Goal: Information Seeking & Learning: Learn about a topic

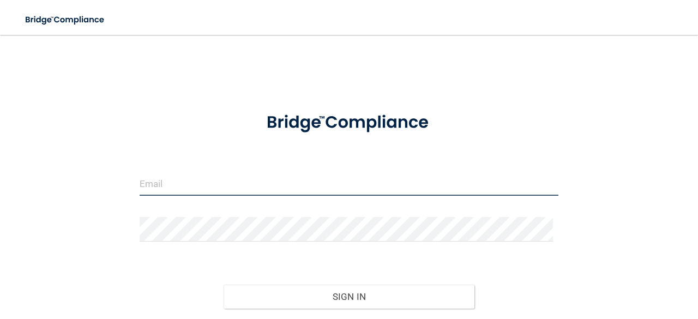
drag, startPoint x: 0, startPoint y: 0, endPoint x: 314, endPoint y: 188, distance: 366.3
click at [314, 188] on input "email" at bounding box center [349, 183] width 419 height 25
type input "[EMAIL_ADDRESS][DOMAIN_NAME]"
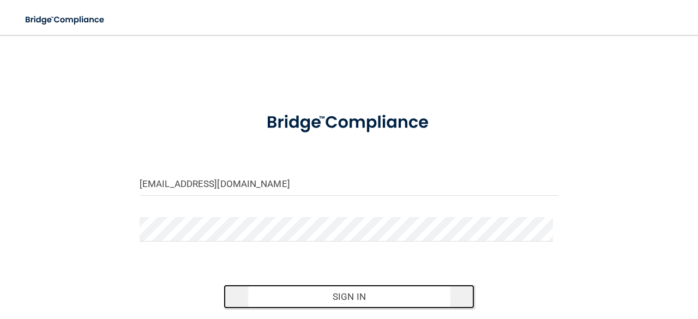
click at [337, 291] on button "Sign In" at bounding box center [350, 297] width 252 height 24
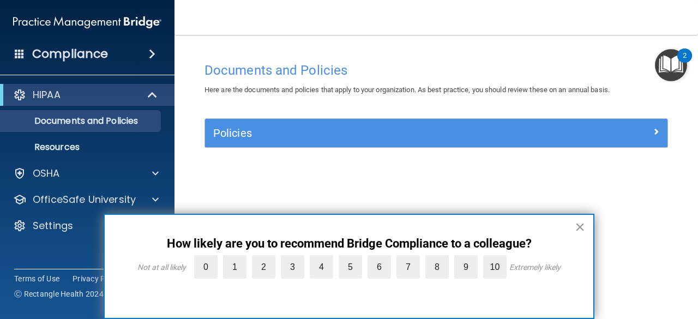
click at [576, 226] on button "×" at bounding box center [580, 226] width 10 height 17
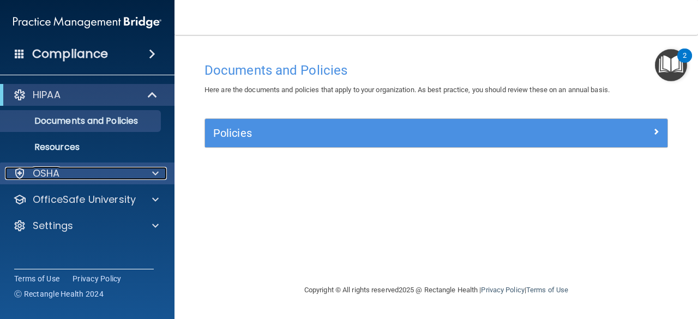
click at [155, 174] on span at bounding box center [155, 173] width 7 height 13
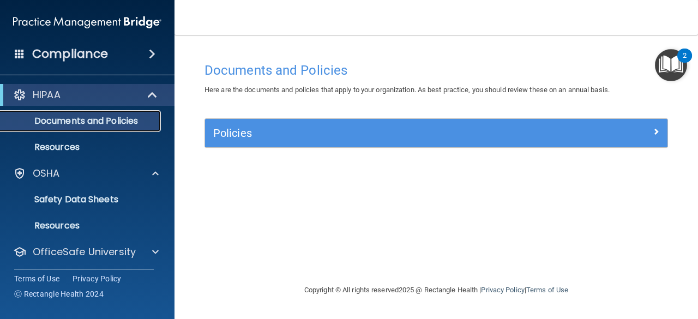
click at [71, 122] on p "Documents and Policies" at bounding box center [81, 121] width 149 height 11
click at [62, 150] on p "Resources" at bounding box center [81, 147] width 149 height 11
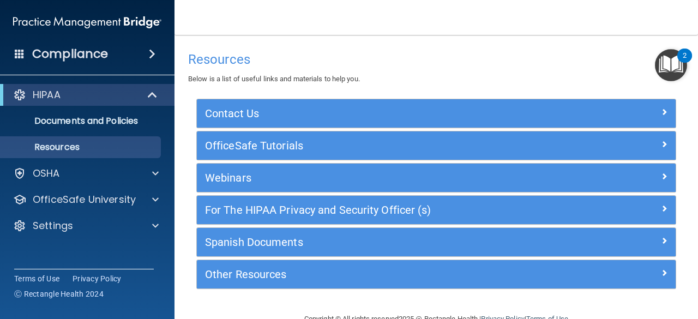
click at [144, 59] on div "Compliance" at bounding box center [87, 54] width 175 height 24
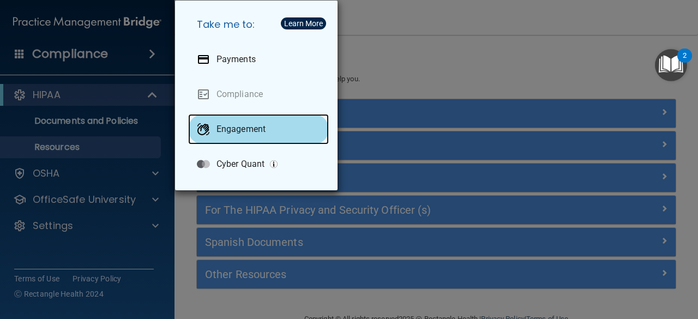
click at [213, 126] on div "Engagement" at bounding box center [258, 129] width 141 height 31
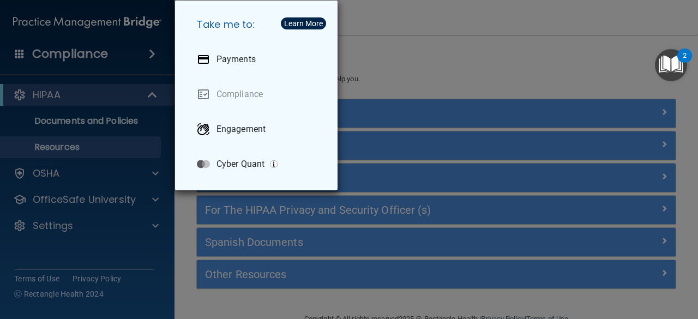
click at [348, 81] on div "Take me to: Payments Compliance Engagement Cyber Quant" at bounding box center [349, 159] width 698 height 319
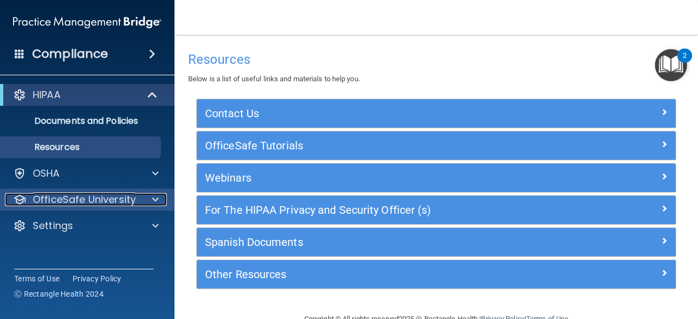
click at [151, 195] on div at bounding box center [153, 199] width 27 height 13
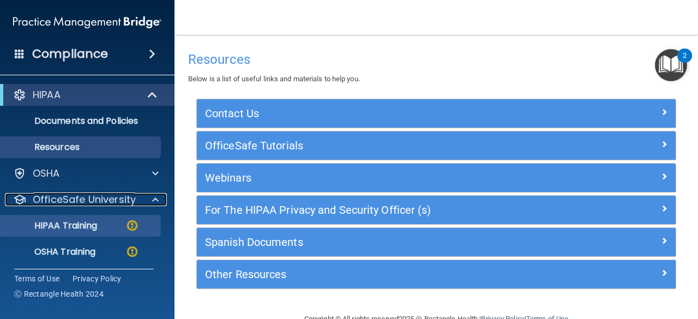
scroll to position [55, 0]
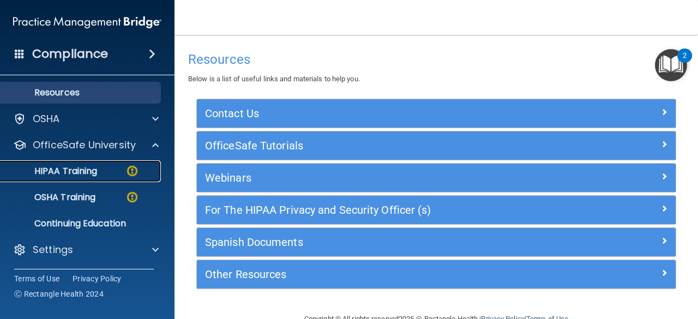
click at [67, 168] on p "HIPAA Training" at bounding box center [52, 171] width 90 height 11
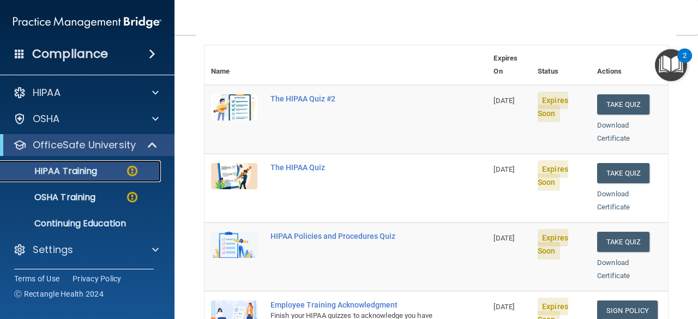
scroll to position [112, 0]
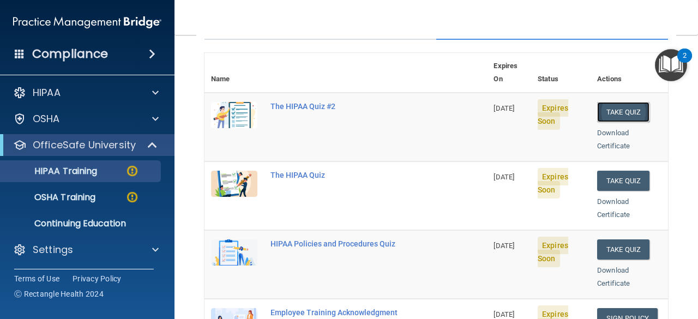
click at [617, 102] on button "Take Quiz" at bounding box center [623, 112] width 52 height 20
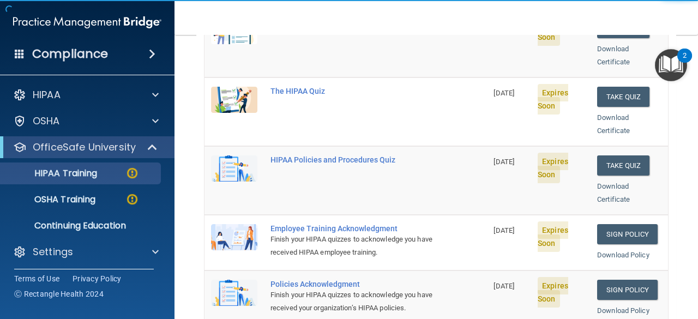
scroll to position [197, 0]
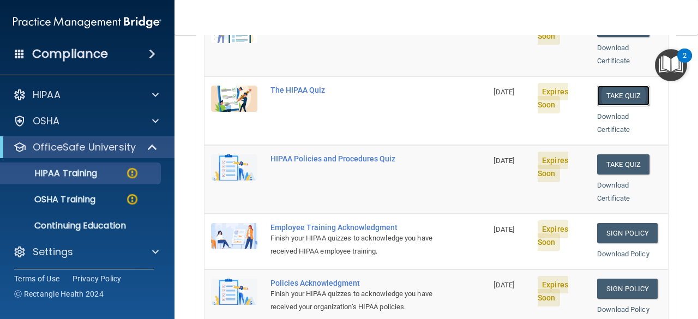
click at [619, 86] on button "Take Quiz" at bounding box center [623, 96] width 52 height 20
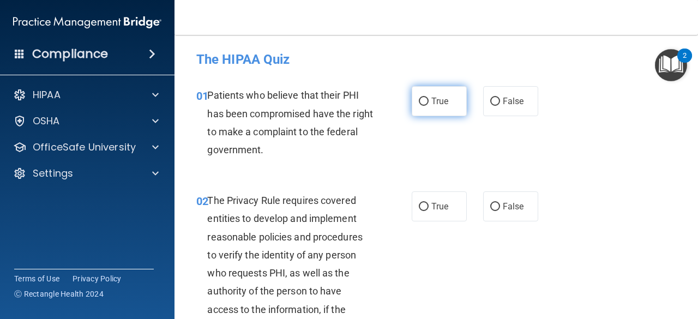
click at [425, 100] on label "True" at bounding box center [439, 101] width 55 height 30
click at [425, 100] on input "True" at bounding box center [424, 102] width 10 height 8
radio input "true"
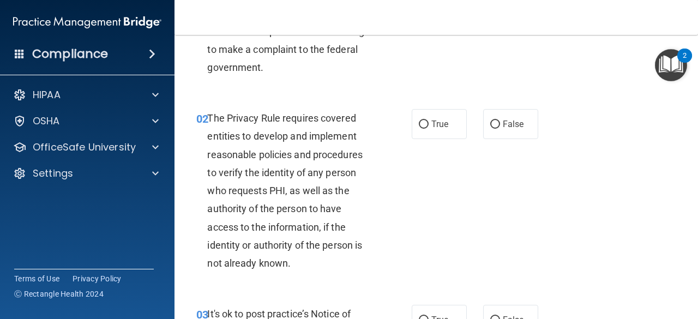
scroll to position [55, 0]
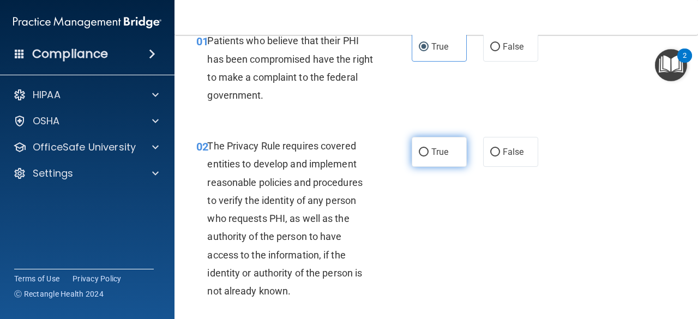
click at [435, 151] on span "True" at bounding box center [440, 152] width 17 height 10
click at [429, 151] on input "True" at bounding box center [424, 152] width 10 height 8
radio input "true"
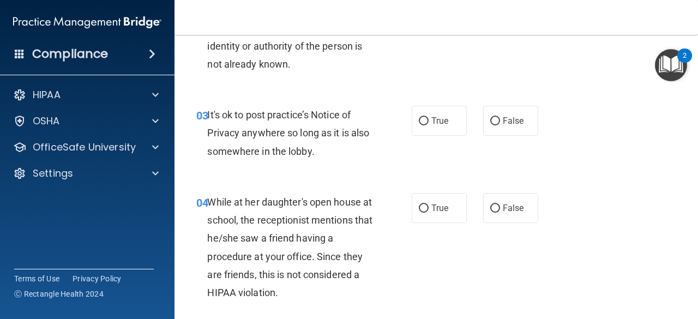
scroll to position [290, 0]
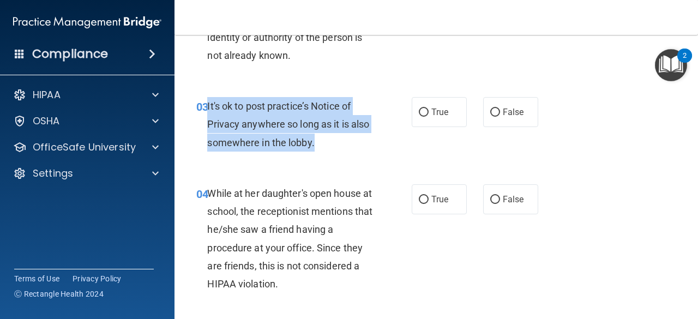
drag, startPoint x: 206, startPoint y: 105, endPoint x: 337, endPoint y: 141, distance: 135.7
click at [337, 141] on div "03 It's ok to post practice’s Notice of Privacy anywhere so long as it is also …" at bounding box center [304, 127] width 248 height 60
copy div "It's ok to post practice’s Notice of Privacy anywhere so long as it is also som…"
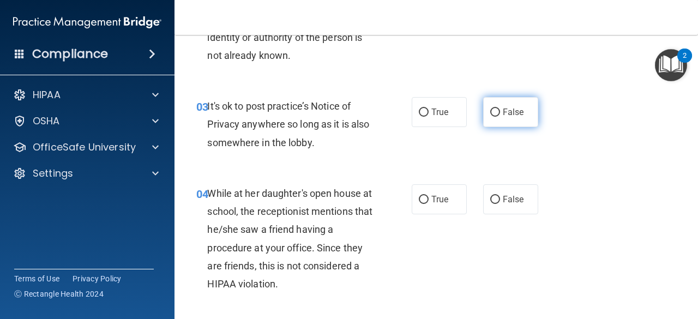
click at [503, 113] on span "False" at bounding box center [513, 112] width 21 height 10
click at [500, 113] on input "False" at bounding box center [495, 113] width 10 height 8
radio input "true"
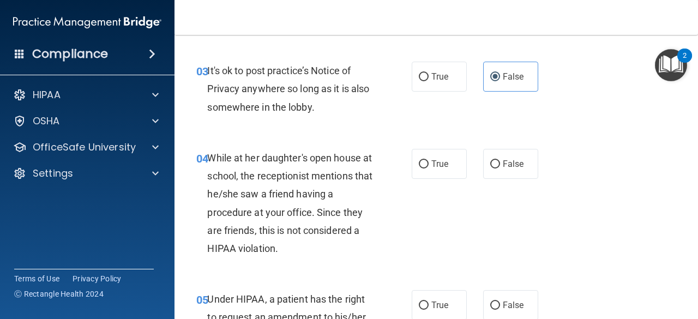
scroll to position [325, 0]
click at [495, 172] on label "False" at bounding box center [510, 164] width 55 height 30
click at [495, 169] on input "False" at bounding box center [495, 165] width 10 height 8
radio input "true"
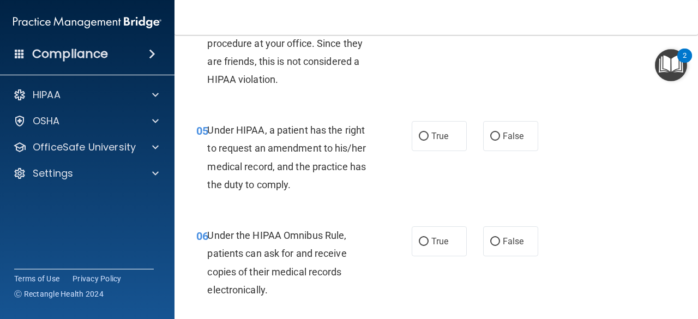
scroll to position [494, 0]
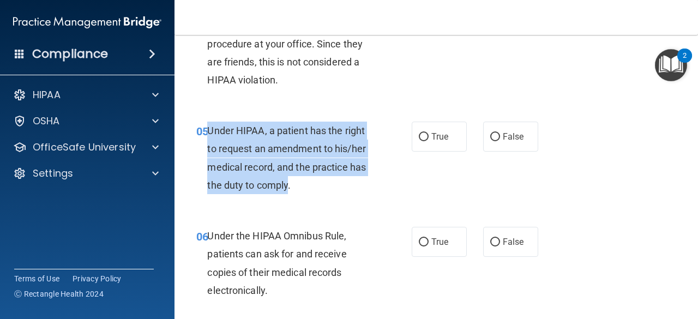
drag, startPoint x: 209, startPoint y: 133, endPoint x: 289, endPoint y: 182, distance: 93.8
click at [289, 182] on span "Under HIPAA, a patient has the right to request an amendment to his/her medical…" at bounding box center [286, 158] width 159 height 66
copy span "Under HIPAA, a patient has the right to request an amendment to his/her medical…"
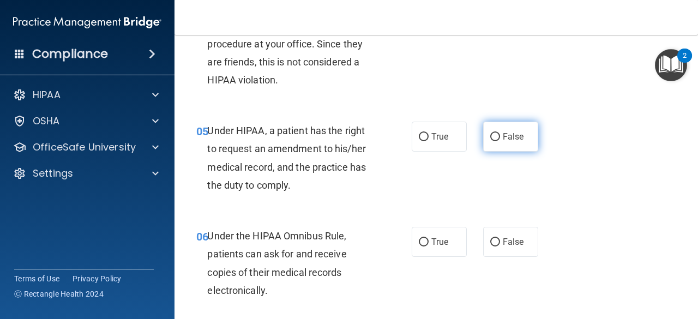
click at [504, 134] on span "False" at bounding box center [513, 136] width 21 height 10
click at [500, 134] on input "False" at bounding box center [495, 137] width 10 height 8
radio input "true"
click at [419, 179] on div "05 Under HIPAA, a patient has the right to request an amendment to his/her medi…" at bounding box center [304, 161] width 248 height 78
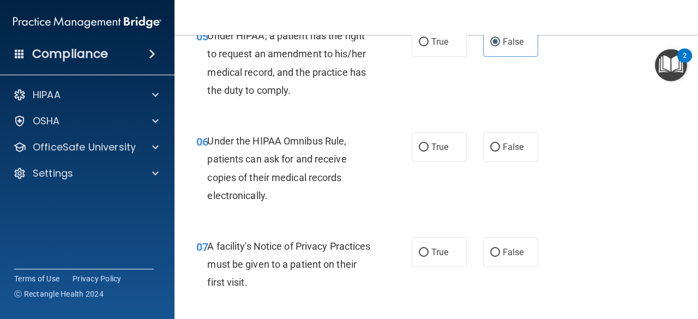
scroll to position [590, 0]
click at [413, 147] on label "True" at bounding box center [439, 146] width 55 height 30
click at [419, 147] on input "True" at bounding box center [424, 147] width 10 height 8
radio input "true"
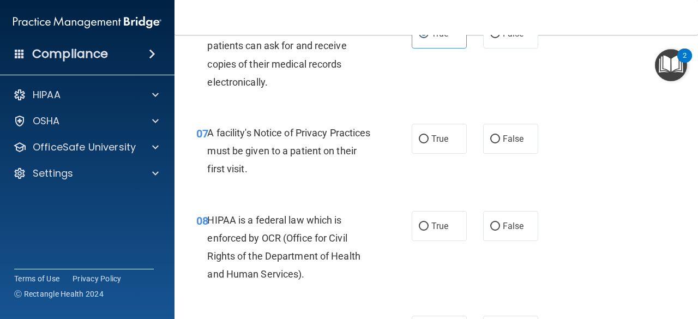
scroll to position [707, 0]
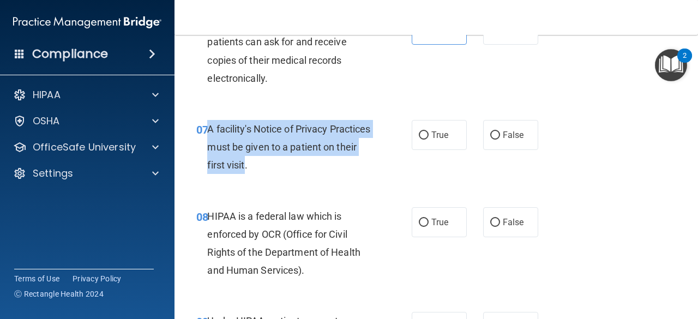
drag, startPoint x: 206, startPoint y: 128, endPoint x: 280, endPoint y: 170, distance: 85.0
click at [280, 170] on div "07 A facility's Notice of Privacy Practices must be given to a patient on their…" at bounding box center [304, 150] width 248 height 60
copy div "A facility's Notice of Privacy Practices must be given to a patient on their fi…"
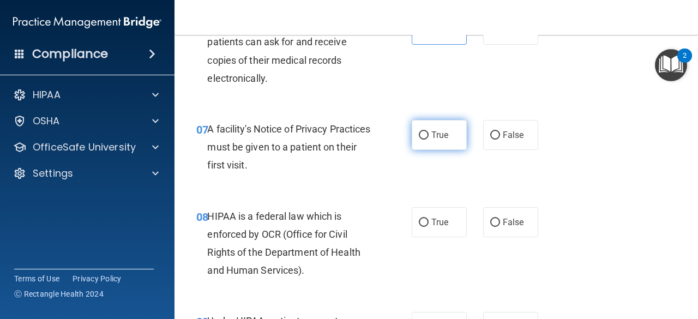
click at [432, 130] on span "True" at bounding box center [440, 135] width 17 height 10
click at [429, 131] on input "True" at bounding box center [424, 135] width 10 height 8
radio input "true"
click at [379, 178] on div "07 A facility's Notice of Privacy Practices must be given to a patient on their…" at bounding box center [304, 150] width 248 height 60
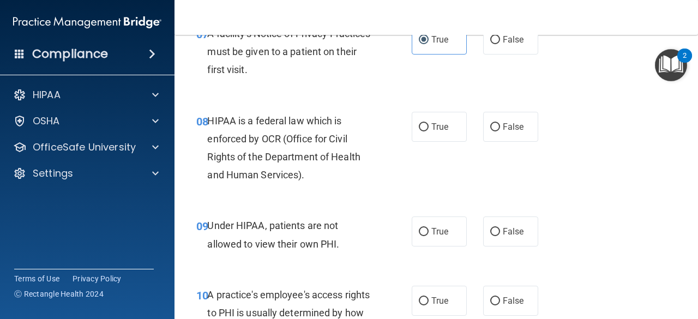
scroll to position [805, 0]
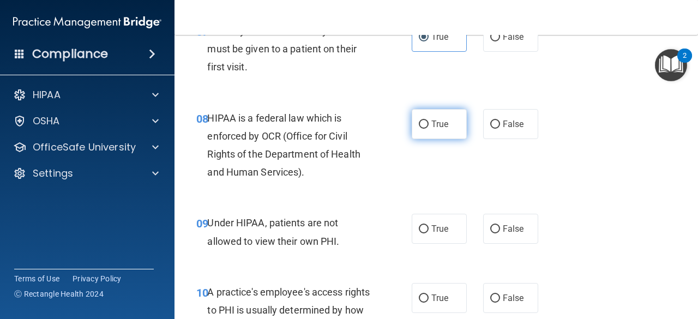
click at [412, 118] on label "True" at bounding box center [439, 124] width 55 height 30
click at [419, 121] on input "True" at bounding box center [424, 125] width 10 height 8
radio input "true"
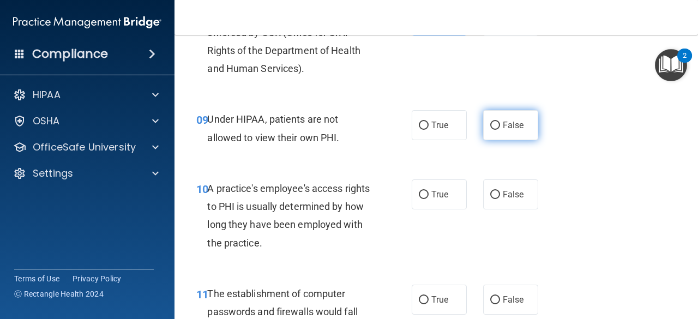
click at [501, 130] on label "False" at bounding box center [510, 125] width 55 height 30
click at [500, 130] on input "False" at bounding box center [495, 126] width 10 height 8
radio input "true"
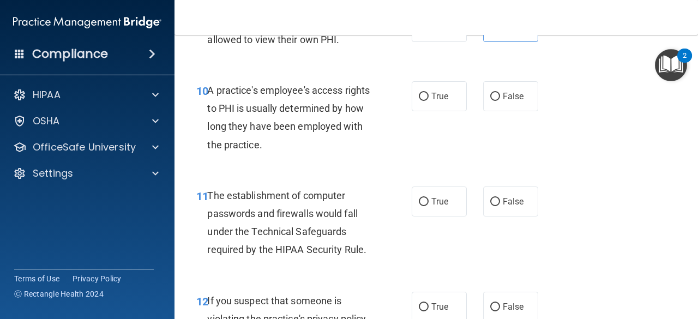
scroll to position [1010, 0]
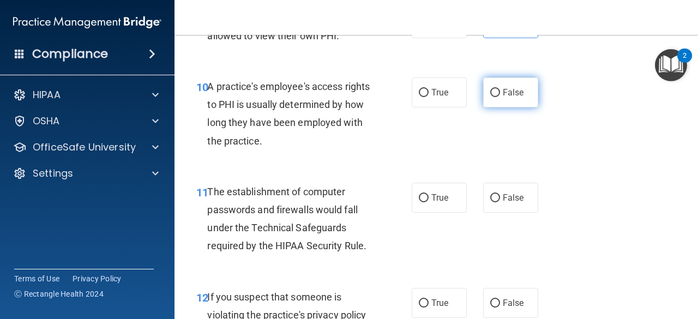
click at [503, 89] on span "False" at bounding box center [513, 92] width 21 height 10
click at [500, 89] on input "False" at bounding box center [495, 93] width 10 height 8
radio input "true"
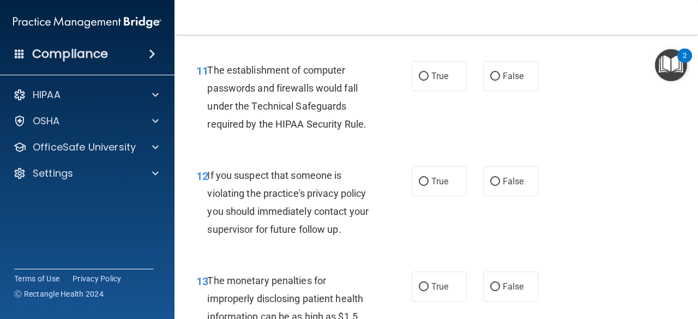
scroll to position [1133, 0]
click at [428, 65] on label "True" at bounding box center [439, 76] width 55 height 30
click at [428, 72] on input "True" at bounding box center [424, 76] width 10 height 8
radio input "true"
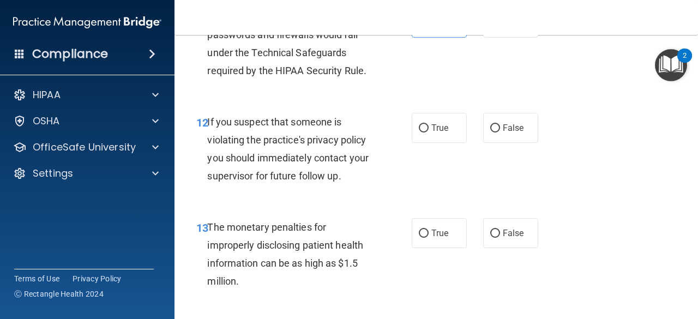
scroll to position [1186, 0]
click at [416, 122] on label "True" at bounding box center [439, 127] width 55 height 30
click at [419, 124] on input "True" at bounding box center [424, 128] width 10 height 8
radio input "true"
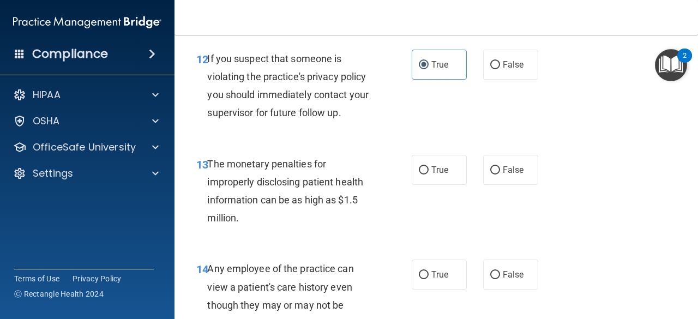
scroll to position [1249, 0]
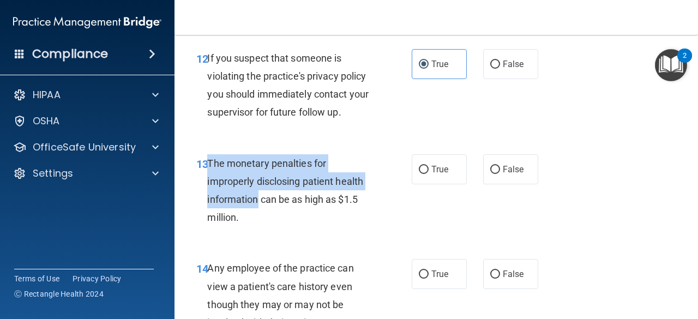
drag, startPoint x: 208, startPoint y: 164, endPoint x: 259, endPoint y: 195, distance: 59.2
click at [259, 195] on span "The monetary penalties for improperly disclosing patient health information can…" at bounding box center [285, 191] width 156 height 66
copy span "The monetary penalties for improperly disclosing patient health information"
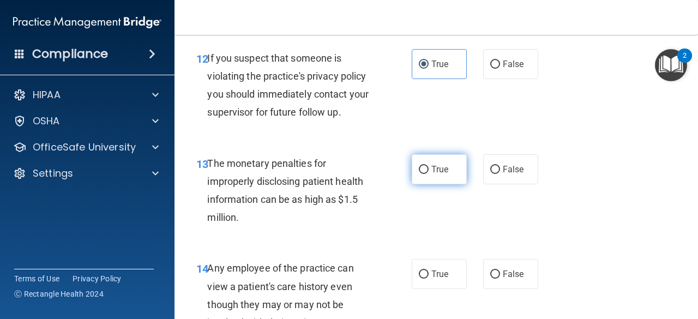
click at [432, 166] on span "True" at bounding box center [440, 169] width 17 height 10
click at [429, 166] on input "True" at bounding box center [424, 170] width 10 height 8
radio input "true"
click at [379, 220] on div "13 The monetary penalties for improperly disclosing patient health information …" at bounding box center [304, 193] width 248 height 78
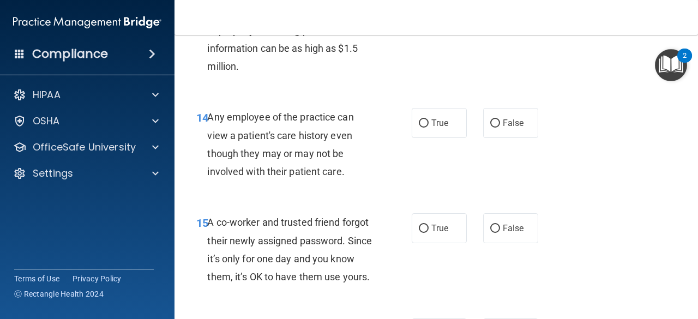
scroll to position [1401, 0]
click at [516, 126] on span "False" at bounding box center [513, 122] width 21 height 10
click at [500, 126] on input "False" at bounding box center [495, 123] width 10 height 8
radio input "true"
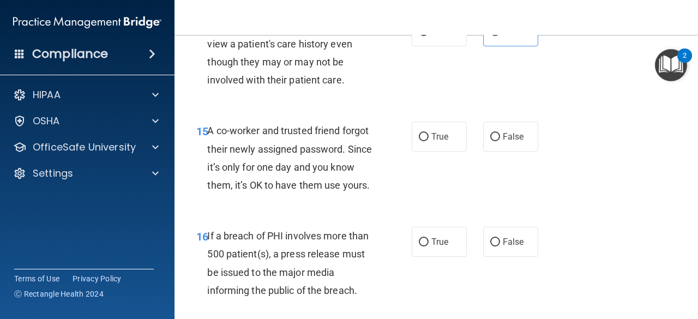
scroll to position [1493, 0]
click at [506, 122] on label "False" at bounding box center [510, 136] width 55 height 30
click at [500, 133] on input "False" at bounding box center [495, 137] width 10 height 8
radio input "true"
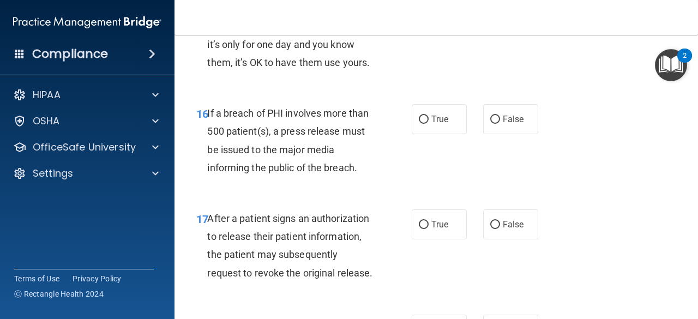
scroll to position [1616, 0]
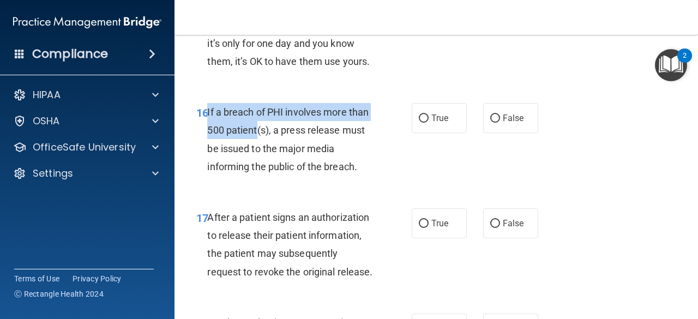
drag, startPoint x: 207, startPoint y: 130, endPoint x: 279, endPoint y: 150, distance: 74.6
click at [279, 150] on span "If a breach of PHI involves more than 500 patient(s), a press release must be i…" at bounding box center [287, 139] width 161 height 66
copy span "If a breach of PHI involves more than 500 patient"
click at [423, 123] on input "True" at bounding box center [424, 119] width 10 height 8
radio input "true"
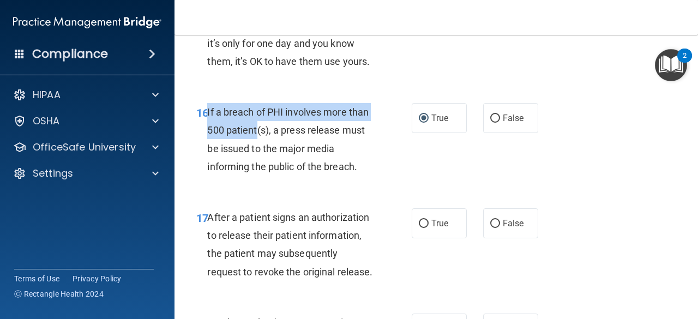
scroll to position [1756, 0]
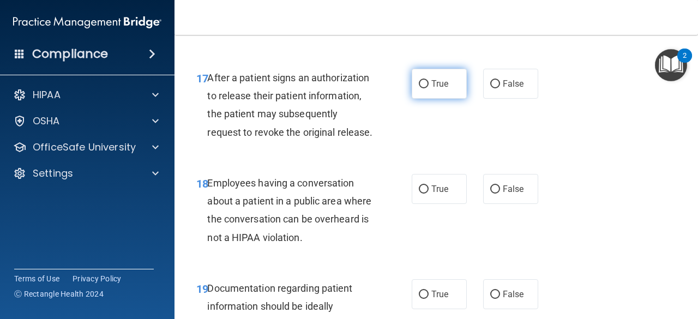
click at [429, 99] on label "True" at bounding box center [439, 84] width 55 height 30
click at [429, 88] on input "True" at bounding box center [424, 84] width 10 height 8
radio input "true"
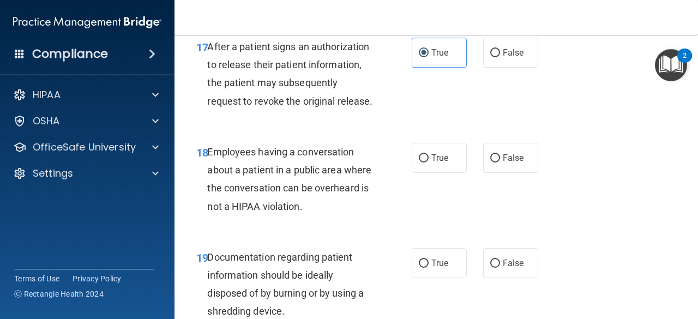
scroll to position [1786, 0]
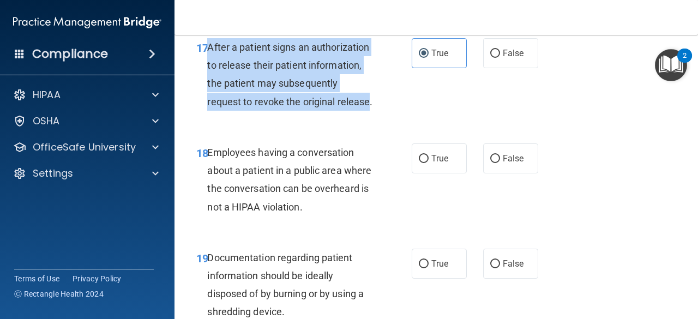
drag, startPoint x: 209, startPoint y: 67, endPoint x: 276, endPoint y: 141, distance: 100.0
click at [276, 107] on span "After a patient signs an authorization to release their patient information, th…" at bounding box center [289, 74] width 165 height 66
copy span "After a patient signs an authorization to release their patient information, th…"
click at [413, 116] on div "17 After a patient signs an authorization to release their patient information,…" at bounding box center [304, 77] width 248 height 78
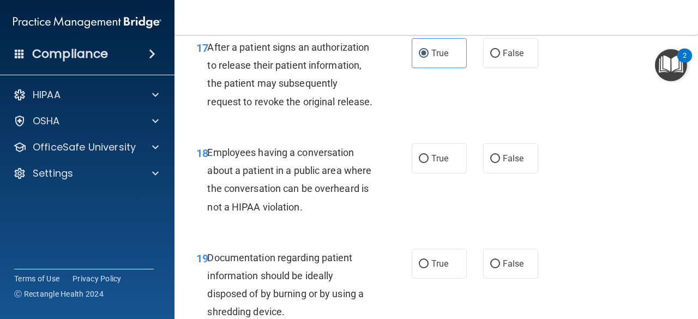
scroll to position [1848, 0]
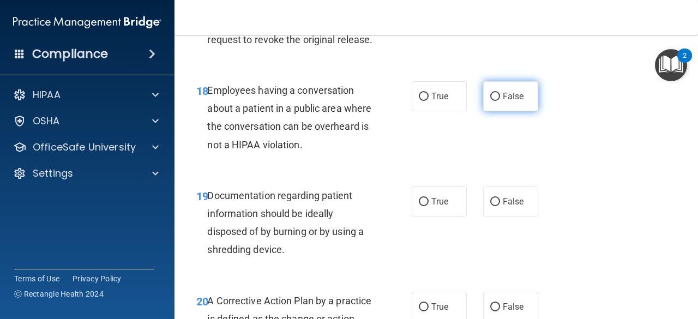
click at [505, 101] on span "False" at bounding box center [513, 96] width 21 height 10
click at [500, 101] on input "False" at bounding box center [495, 97] width 10 height 8
radio input "true"
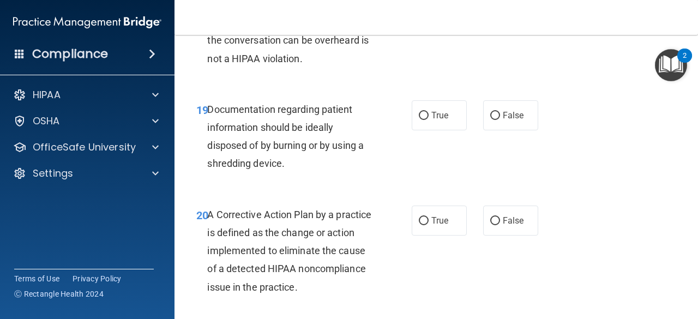
scroll to position [1938, 0]
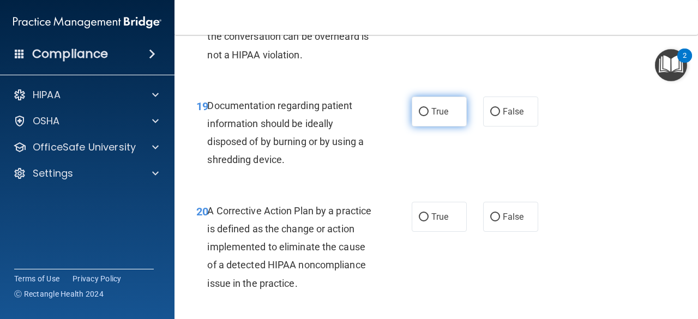
click at [419, 116] on input "True" at bounding box center [424, 112] width 10 height 8
radio input "true"
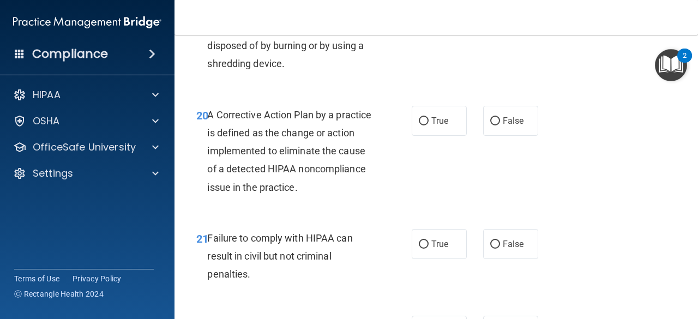
scroll to position [2034, 0]
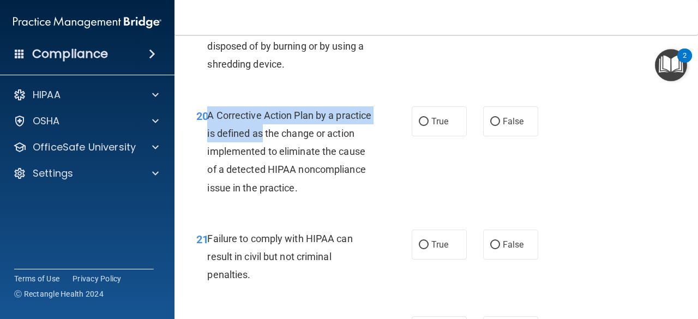
drag, startPoint x: 206, startPoint y: 151, endPoint x: 302, endPoint y: 173, distance: 98.6
click at [302, 173] on div "20 A Corrective Action Plan by a practice is defined as the change or action im…" at bounding box center [304, 154] width 248 height 96
copy div "A Corrective Action Plan by a practice is defined as"
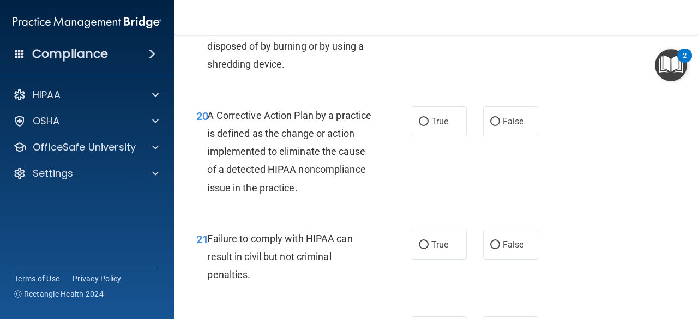
click at [368, 197] on div "A Corrective Action Plan by a practice is defined as the change or action imple…" at bounding box center [294, 151] width 174 height 91
click at [422, 136] on label "True" at bounding box center [439, 121] width 55 height 30
click at [422, 126] on input "True" at bounding box center [424, 122] width 10 height 8
radio input "true"
click at [423, 202] on div "20 A Corrective Action Plan by a practice is defined as the change or action im…" at bounding box center [304, 154] width 248 height 96
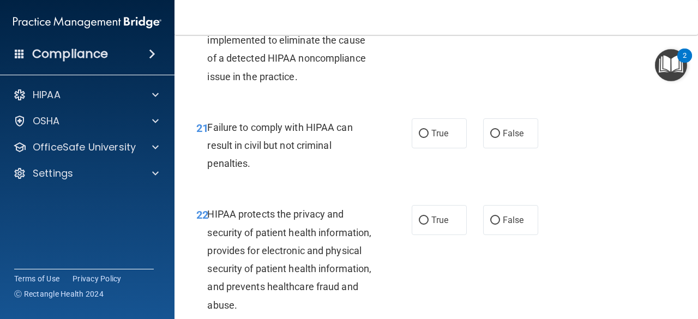
scroll to position [2146, 0]
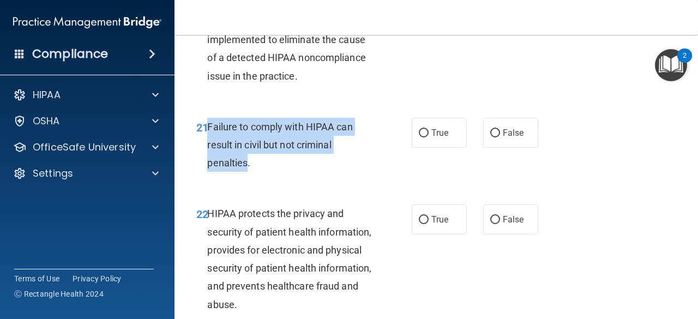
drag, startPoint x: 208, startPoint y: 163, endPoint x: 247, endPoint y: 201, distance: 54.0
click at [247, 169] on span "Failure to comply with HIPAA can result in civil but not criminal penalties." at bounding box center [279, 144] width 145 height 47
copy span "Failure to comply with HIPAA can result in civil but not criminal penalties"
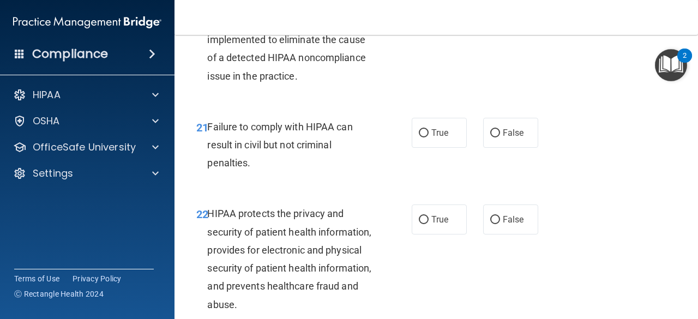
click at [366, 172] on div "Failure to comply with HIPAA can result in civil but not criminal penalties." at bounding box center [294, 145] width 174 height 55
click at [420, 137] on input "True" at bounding box center [424, 133] width 10 height 8
radio input "true"
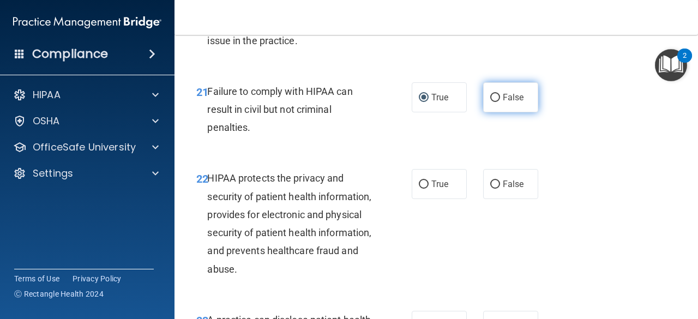
click at [490, 112] on label "False" at bounding box center [510, 97] width 55 height 30
click at [490, 102] on input "False" at bounding box center [495, 98] width 10 height 8
radio input "true"
radio input "false"
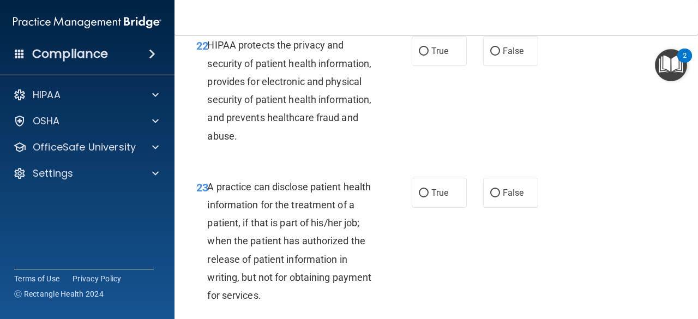
scroll to position [2317, 0]
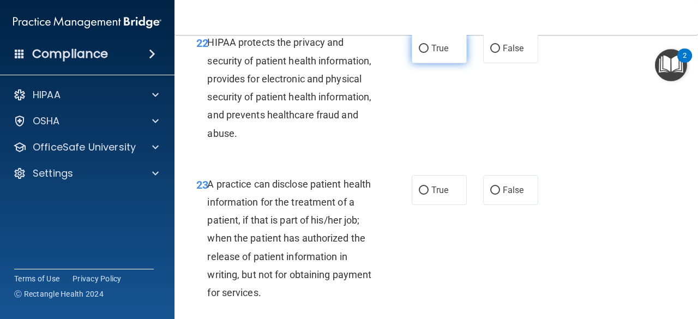
click at [419, 53] on input "True" at bounding box center [424, 49] width 10 height 8
radio input "true"
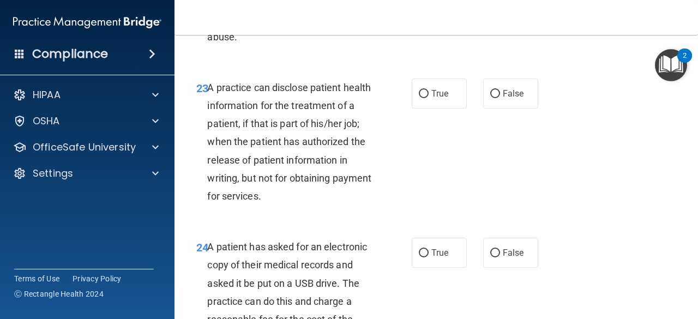
scroll to position [2414, 0]
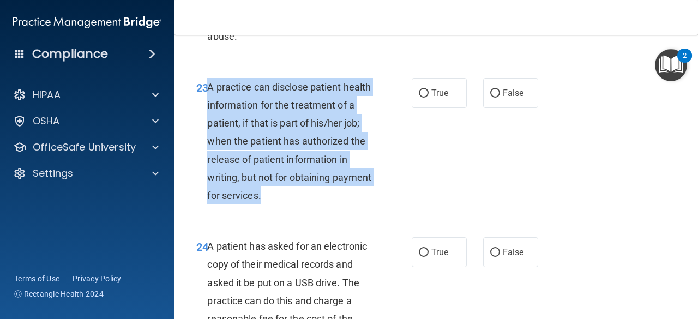
drag, startPoint x: 209, startPoint y: 123, endPoint x: 313, endPoint y: 229, distance: 147.8
click at [313, 205] on div "A practice can disclose patient health information for the treatment of a patie…" at bounding box center [294, 141] width 174 height 127
copy span "A practice can disclose patient health information for the treatment of a patie…"
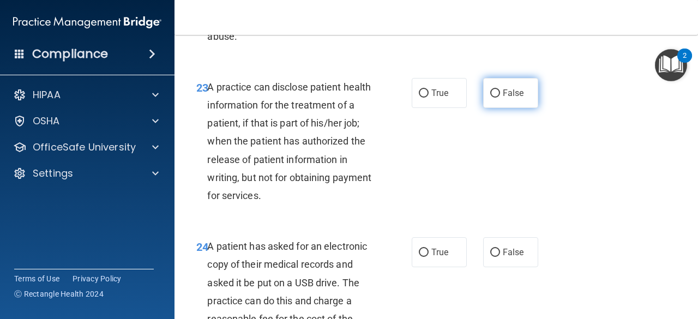
click at [505, 98] on span "False" at bounding box center [513, 93] width 21 height 10
click at [500, 98] on input "False" at bounding box center [495, 93] width 10 height 8
radio input "true"
click at [383, 203] on div "23 A practice can disclose patient health information for the treatment of a pa…" at bounding box center [304, 144] width 248 height 133
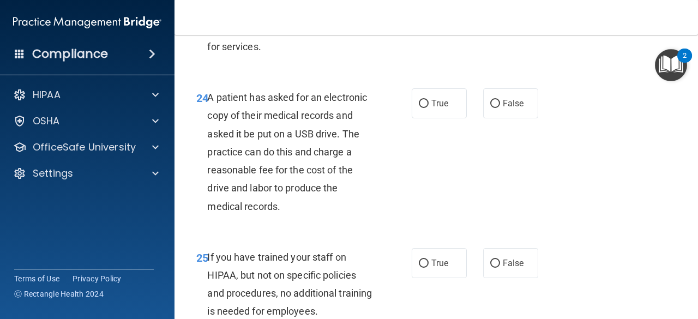
scroll to position [2564, 0]
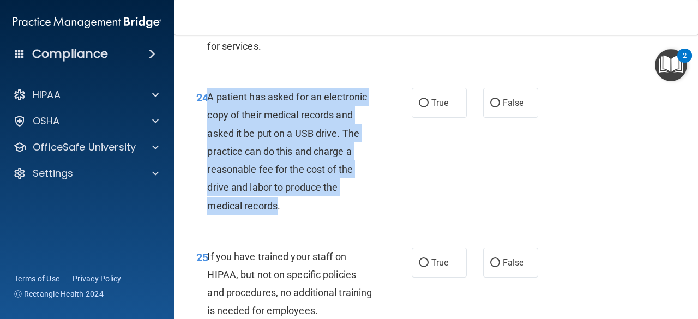
drag, startPoint x: 209, startPoint y: 136, endPoint x: 276, endPoint y: 237, distance: 121.4
click at [276, 211] on span "A patient has asked for an electronic copy of their medical records and asked i…" at bounding box center [287, 151] width 160 height 120
copy span "A patient has asked for an electronic copy of their medical records and asked i…"
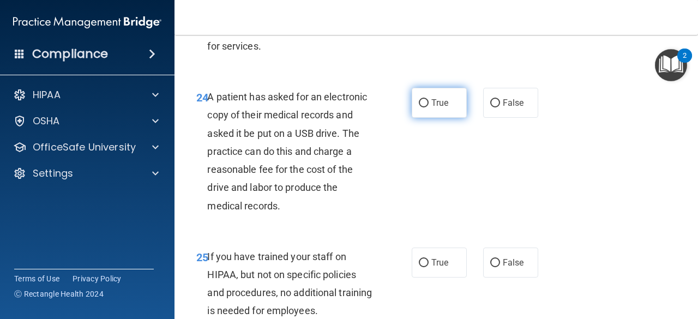
click at [426, 118] on label "True" at bounding box center [439, 103] width 55 height 30
click at [426, 107] on input "True" at bounding box center [424, 103] width 10 height 8
radio input "true"
click at [397, 212] on div "24 A patient has asked for an electronic copy of their medical records and aske…" at bounding box center [304, 154] width 248 height 133
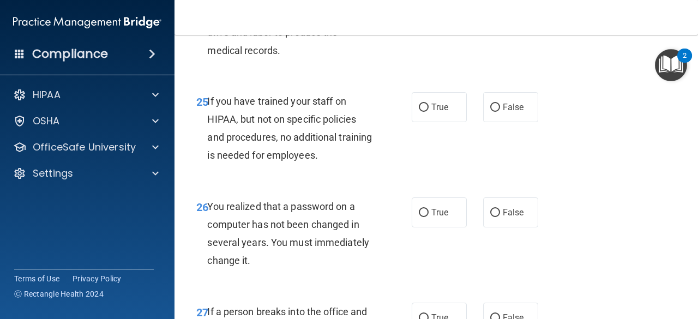
scroll to position [2741, 0]
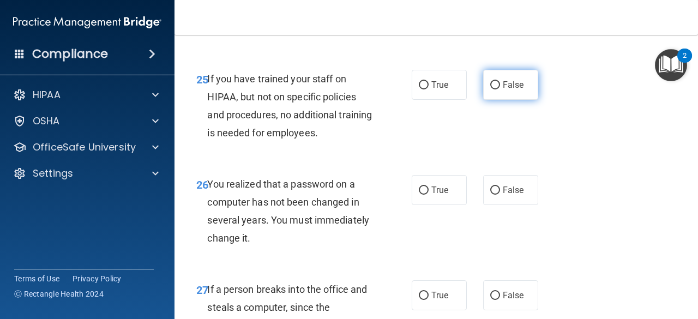
click at [490, 100] on label "False" at bounding box center [510, 85] width 55 height 30
click at [490, 89] on input "False" at bounding box center [495, 85] width 10 height 8
radio input "true"
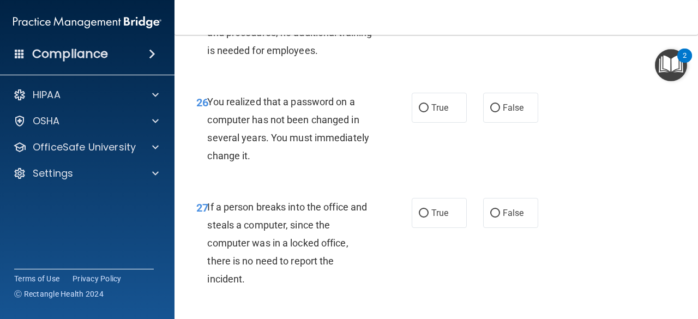
scroll to position [2824, 0]
click at [418, 122] on label "True" at bounding box center [439, 107] width 55 height 30
click at [419, 112] on input "True" at bounding box center [424, 108] width 10 height 8
radio input "true"
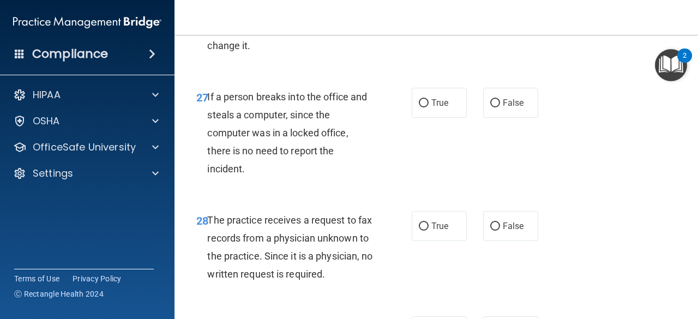
scroll to position [2954, 0]
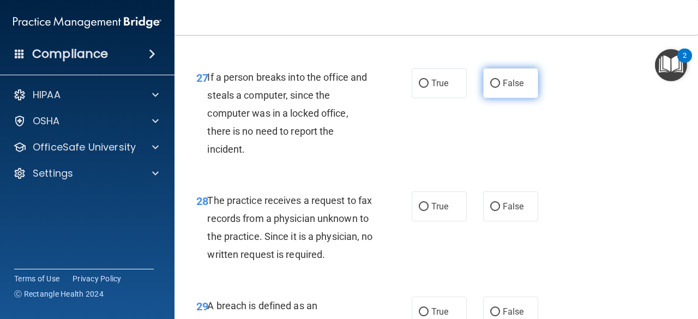
click at [503, 88] on span "False" at bounding box center [513, 83] width 21 height 10
click at [500, 88] on input "False" at bounding box center [495, 84] width 10 height 8
radio input "true"
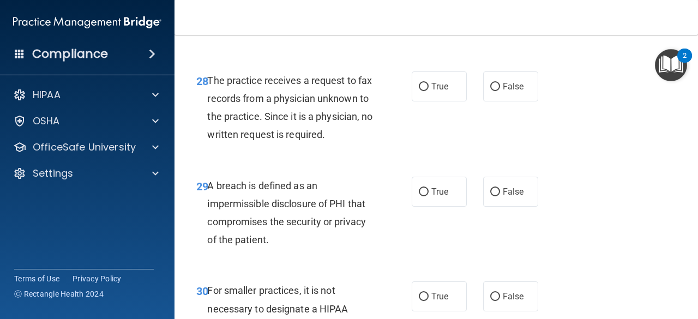
scroll to position [3074, 0]
click at [503, 91] on span "False" at bounding box center [513, 86] width 21 height 10
click at [499, 91] on input "False" at bounding box center [495, 86] width 10 height 8
radio input "true"
click at [373, 143] on div "The practice receives a request to fax records from a physician unknown to the …" at bounding box center [294, 107] width 174 height 73
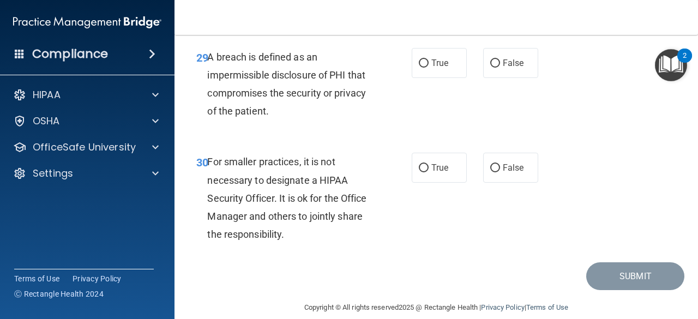
scroll to position [3203, 0]
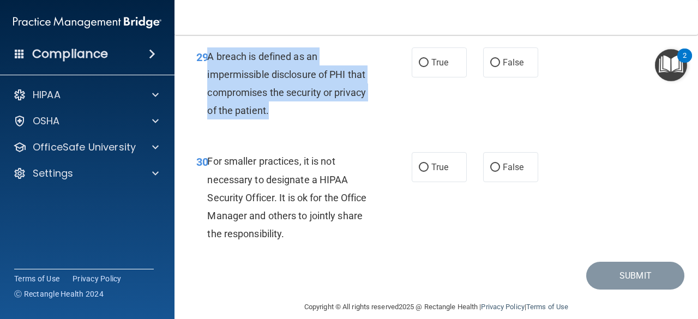
drag, startPoint x: 208, startPoint y: 110, endPoint x: 270, endPoint y: 167, distance: 83.8
click at [270, 120] on div "A breach is defined as an impermissible disclosure of PHI that compromises the …" at bounding box center [294, 83] width 174 height 73
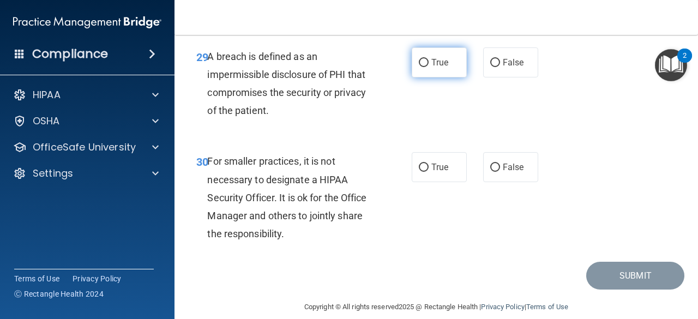
click at [432, 68] on span "True" at bounding box center [440, 62] width 17 height 10
click at [427, 67] on input "True" at bounding box center [424, 63] width 10 height 8
radio input "true"
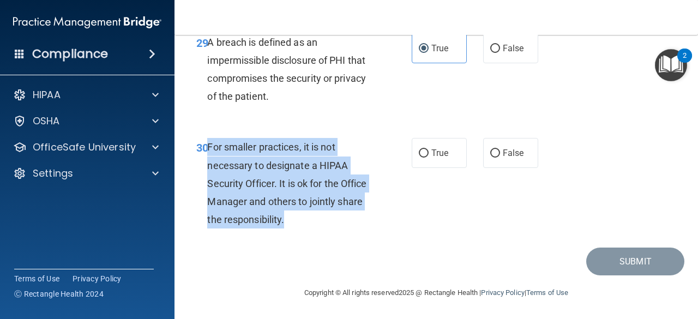
drag, startPoint x: 209, startPoint y: 147, endPoint x: 285, endPoint y: 222, distance: 106.9
click at [285, 222] on div "For smaller practices, it is not necessary to designate a HIPAA Security Office…" at bounding box center [294, 183] width 174 height 91
click at [494, 152] on input "False" at bounding box center [495, 153] width 10 height 8
radio input "true"
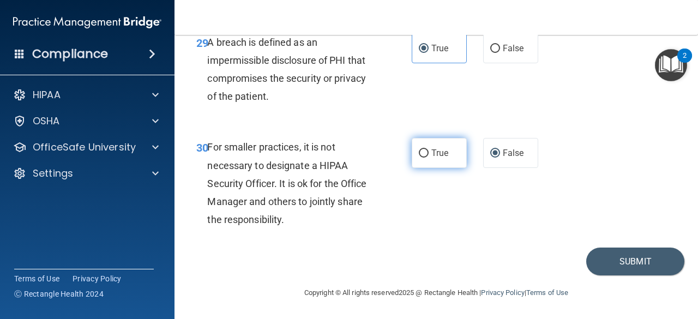
click at [433, 153] on span "True" at bounding box center [440, 153] width 17 height 10
click at [429, 153] on input "True" at bounding box center [424, 153] width 10 height 8
radio input "true"
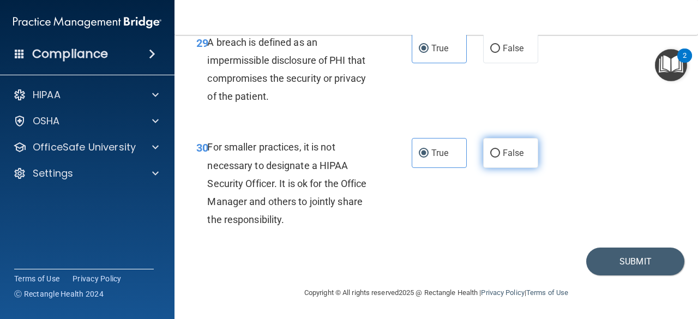
click at [499, 159] on label "False" at bounding box center [510, 153] width 55 height 30
click at [499, 158] on input "False" at bounding box center [495, 153] width 10 height 8
radio input "true"
radio input "false"
click at [596, 267] on button "Submit" at bounding box center [635, 262] width 98 height 28
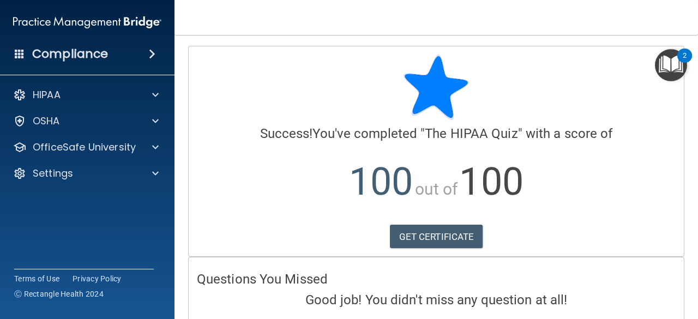
scroll to position [45, 0]
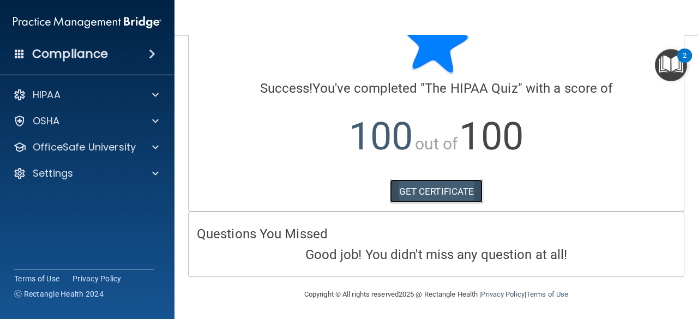
click at [435, 185] on link "GET CERTIFICATE" at bounding box center [436, 191] width 93 height 24
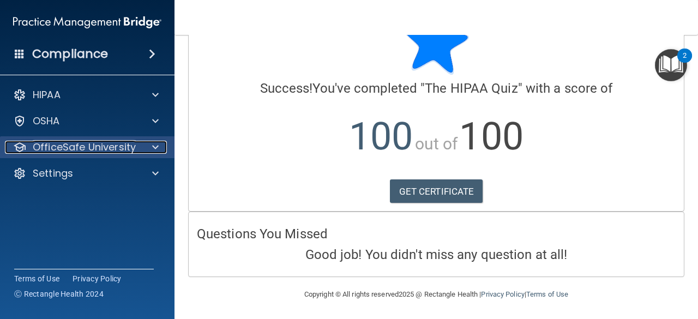
click at [157, 145] on span at bounding box center [155, 147] width 7 height 13
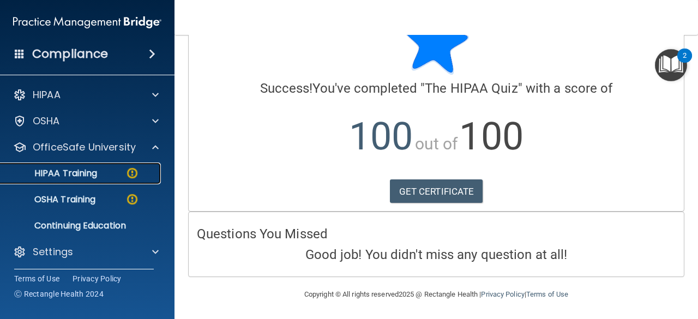
click at [94, 174] on p "HIPAA Training" at bounding box center [52, 173] width 90 height 11
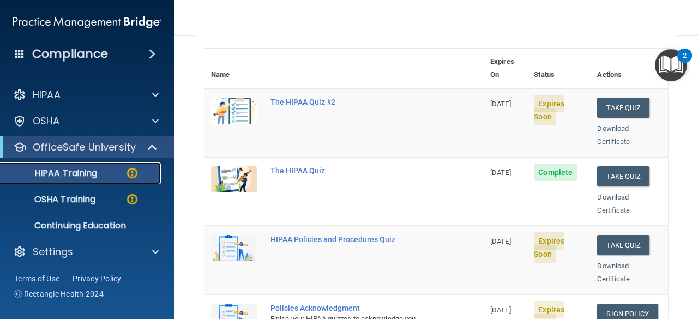
scroll to position [116, 0]
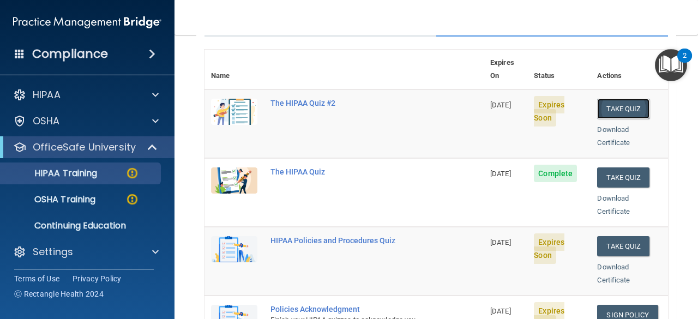
click at [606, 99] on button "Take Quiz" at bounding box center [623, 109] width 52 height 20
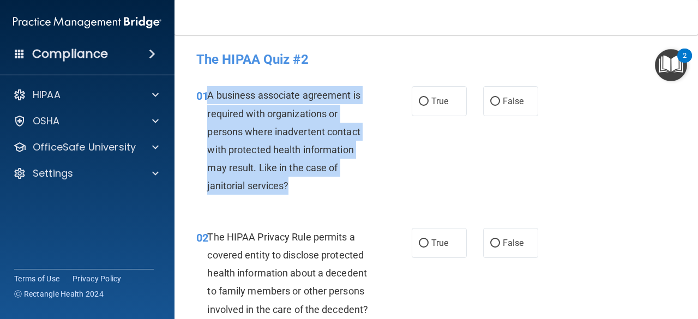
drag, startPoint x: 208, startPoint y: 93, endPoint x: 290, endPoint y: 185, distance: 122.5
click at [290, 185] on div "A business associate agreement is required with organizations or persons where …" at bounding box center [294, 140] width 174 height 109
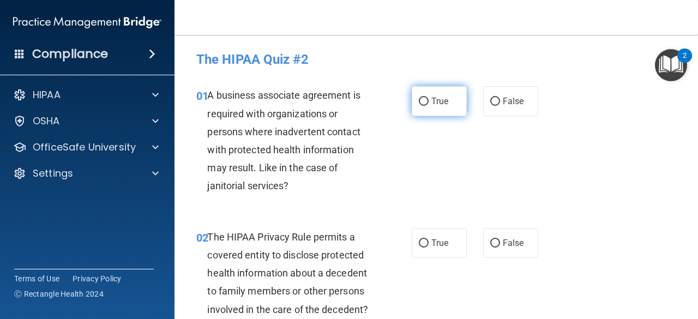
click at [415, 97] on label "True" at bounding box center [439, 101] width 55 height 30
click at [419, 98] on input "True" at bounding box center [424, 102] width 10 height 8
radio input "true"
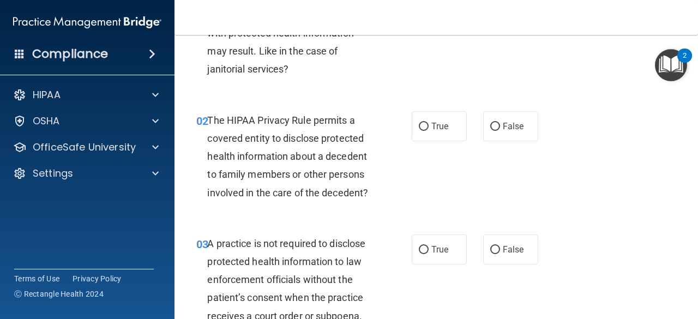
scroll to position [117, 0]
click at [432, 127] on span "True" at bounding box center [440, 126] width 17 height 10
click at [429, 127] on input "True" at bounding box center [424, 126] width 10 height 8
radio input "true"
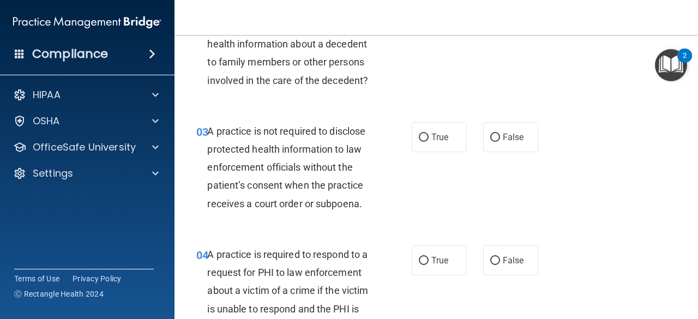
scroll to position [229, 0]
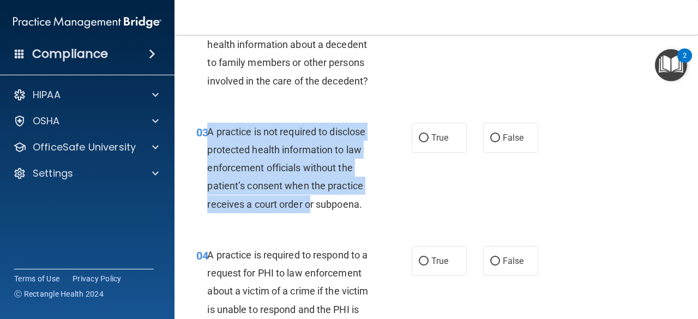
drag, startPoint x: 209, startPoint y: 129, endPoint x: 310, endPoint y: 195, distance: 120.6
click at [310, 195] on div "A practice is not required to disclose protected health information to law enfo…" at bounding box center [294, 168] width 174 height 91
drag, startPoint x: 206, startPoint y: 131, endPoint x: 346, endPoint y: 201, distance: 156.6
click at [346, 201] on div "03 A practice is not required to disclose protected health information to law e…" at bounding box center [304, 171] width 248 height 96
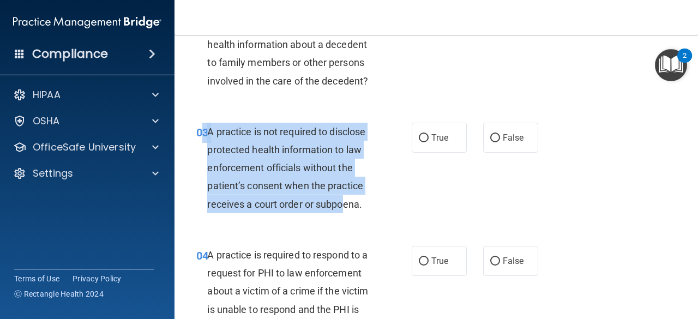
click at [346, 201] on span "A practice is not required to disclose protected health information to law enfo…" at bounding box center [286, 168] width 158 height 84
drag, startPoint x: 209, startPoint y: 131, endPoint x: 363, endPoint y: 208, distance: 171.3
click at [363, 208] on span "A practice is not required to disclose protected health information to law enfo…" at bounding box center [286, 168] width 158 height 84
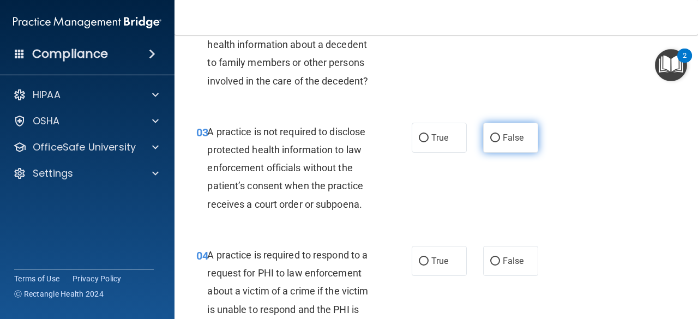
click at [508, 133] on span "False" at bounding box center [513, 138] width 21 height 10
click at [500, 134] on input "False" at bounding box center [495, 138] width 10 height 8
radio input "true"
click at [441, 190] on div "03 A practice is not required to disclose protected health information to law e…" at bounding box center [436, 170] width 496 height 123
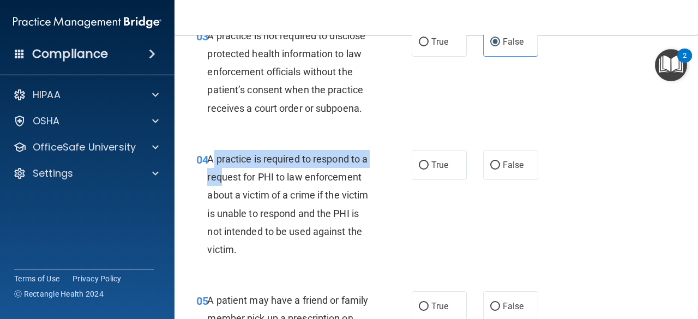
drag, startPoint x: 211, startPoint y: 156, endPoint x: 223, endPoint y: 184, distance: 30.3
click at [223, 184] on div "A practice is required to respond to a request for PHI to law enforcement about…" at bounding box center [294, 204] width 174 height 109
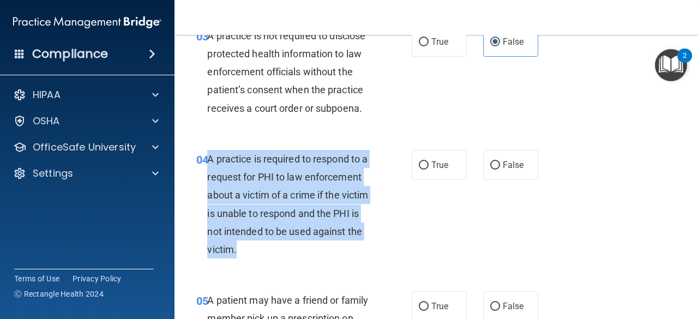
drag, startPoint x: 208, startPoint y: 156, endPoint x: 288, endPoint y: 248, distance: 122.2
click at [288, 248] on span "A practice is required to respond to a request for PHI to law enforcement about…" at bounding box center [287, 204] width 161 height 102
click at [424, 163] on input "True" at bounding box center [424, 165] width 10 height 8
radio input "true"
click at [409, 226] on div "04 A practice is required to respond to a request for PHI to law enforcement ab…" at bounding box center [304, 207] width 248 height 114
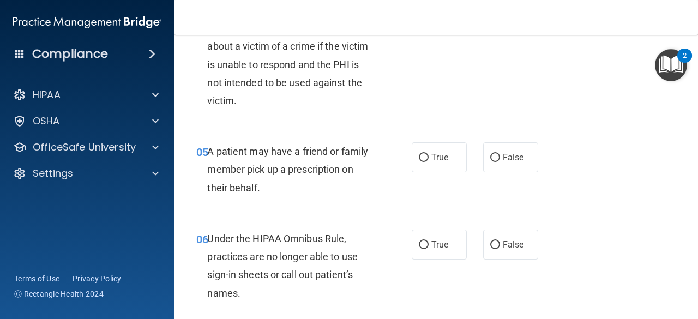
scroll to position [473, 0]
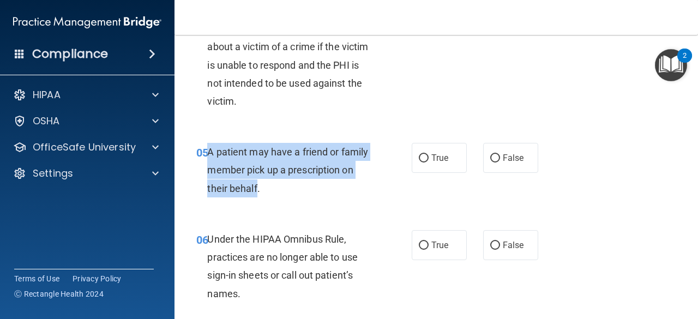
drag, startPoint x: 210, startPoint y: 152, endPoint x: 256, endPoint y: 191, distance: 61.1
click at [256, 191] on span "A patient may have a friend or family member pick up a prescription on their be…" at bounding box center [287, 169] width 161 height 47
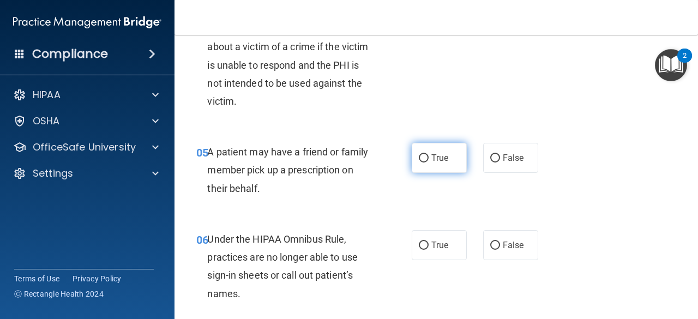
click at [413, 151] on label "True" at bounding box center [439, 158] width 55 height 30
click at [419, 154] on input "True" at bounding box center [424, 158] width 10 height 8
radio input "true"
click at [411, 107] on div "04 A practice is required to respond to a request for PHI to law enforcement ab…" at bounding box center [304, 59] width 248 height 114
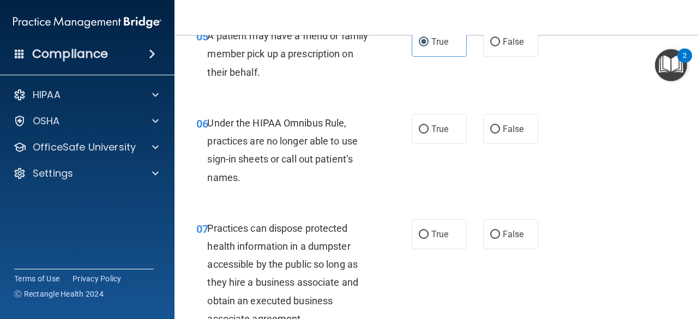
scroll to position [595, 0]
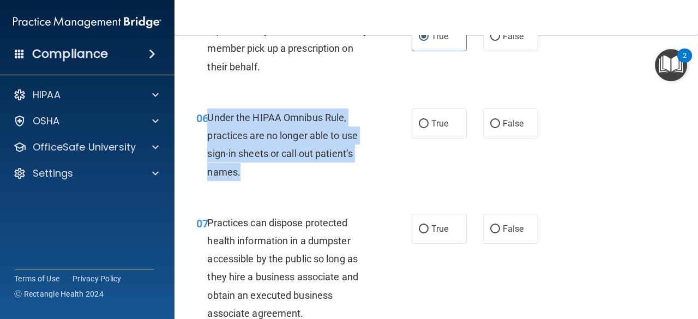
drag, startPoint x: 210, startPoint y: 116, endPoint x: 241, endPoint y: 167, distance: 59.5
click at [241, 167] on div "Under the HIPAA Omnibus Rule, practices are no longer able to use sign-in sheet…" at bounding box center [294, 145] width 174 height 73
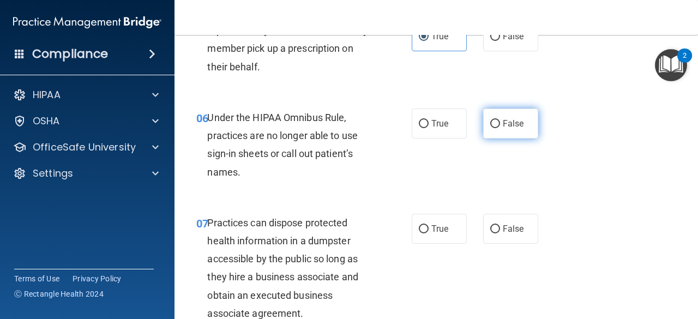
click at [488, 129] on label "False" at bounding box center [510, 124] width 55 height 30
click at [490, 128] on input "False" at bounding box center [495, 124] width 10 height 8
radio input "true"
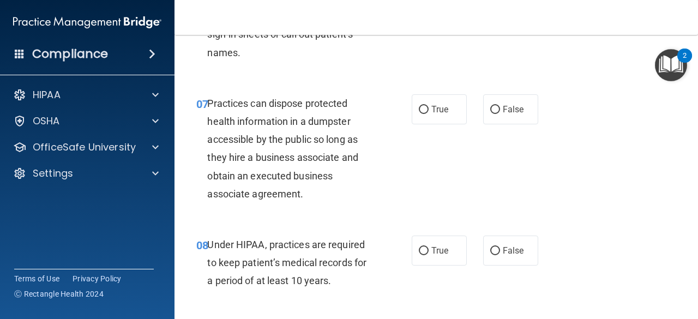
scroll to position [717, 0]
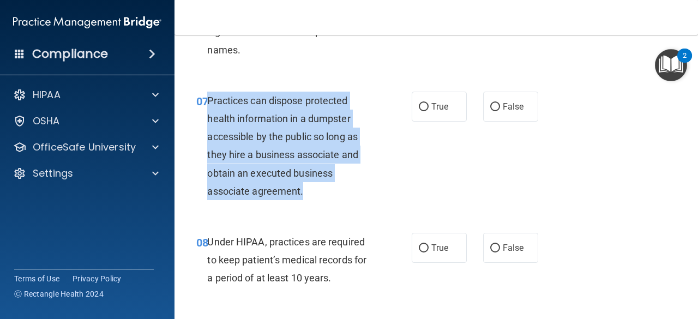
drag, startPoint x: 208, startPoint y: 98, endPoint x: 303, endPoint y: 189, distance: 131.6
click at [303, 189] on div "Practices can dispose protected health information in a dumpster accessible by …" at bounding box center [294, 146] width 174 height 109
click at [492, 103] on input "False" at bounding box center [495, 107] width 10 height 8
radio input "true"
click at [413, 150] on div "07 Practices can dispose protected health information in a dumpster accessible …" at bounding box center [304, 149] width 248 height 114
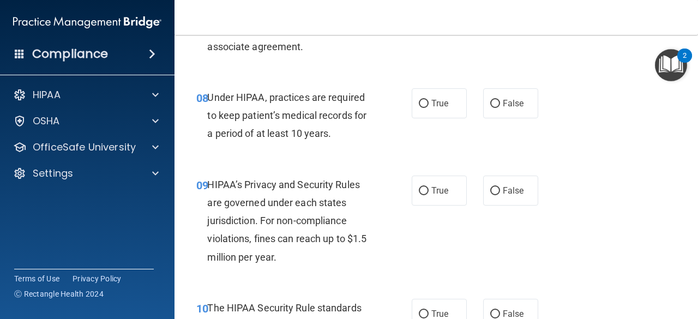
scroll to position [866, 0]
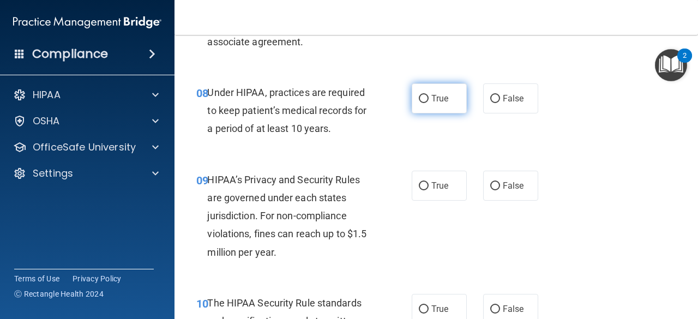
click at [433, 109] on label "True" at bounding box center [439, 98] width 55 height 30
click at [429, 103] on input "True" at bounding box center [424, 99] width 10 height 8
radio input "true"
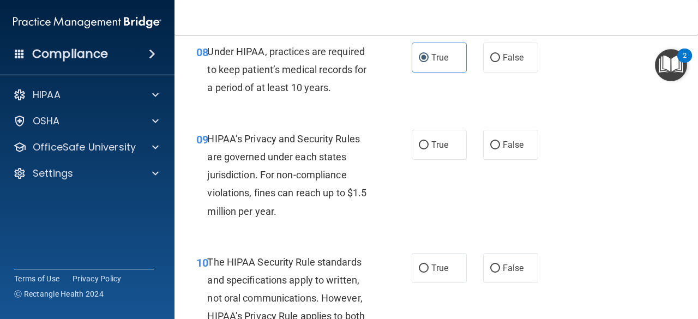
scroll to position [908, 0]
click at [419, 149] on label "True" at bounding box center [439, 144] width 55 height 30
click at [419, 149] on input "True" at bounding box center [424, 145] width 10 height 8
radio input "true"
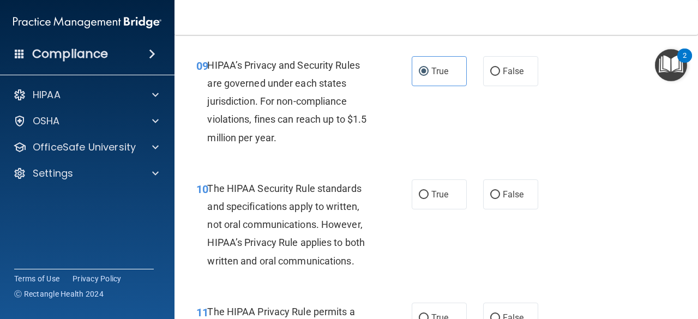
scroll to position [981, 0]
click at [212, 65] on span "HIPAA’s Privacy and Security Rules are governed under each states jurisdiction.…" at bounding box center [286, 101] width 159 height 84
click at [230, 92] on div "HIPAA’s Privacy and Security Rules are governed under each states jurisdiction.…" at bounding box center [294, 101] width 174 height 91
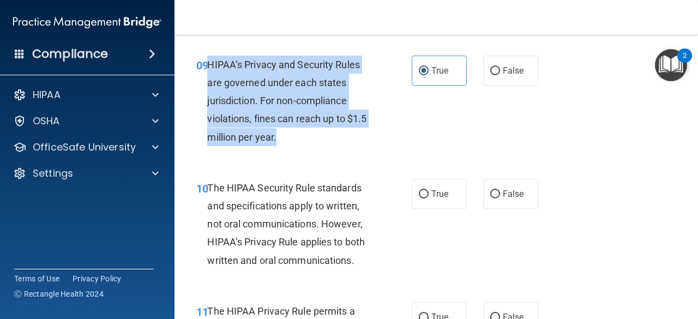
drag, startPoint x: 210, startPoint y: 62, endPoint x: 279, endPoint y: 135, distance: 100.7
click at [279, 135] on div "HIPAA’s Privacy and Security Rules are governed under each states jurisdiction.…" at bounding box center [294, 101] width 174 height 91
click at [418, 141] on div "09 HIPAA’s Privacy and Security Rules are governed under each states jurisdicti…" at bounding box center [304, 104] width 248 height 96
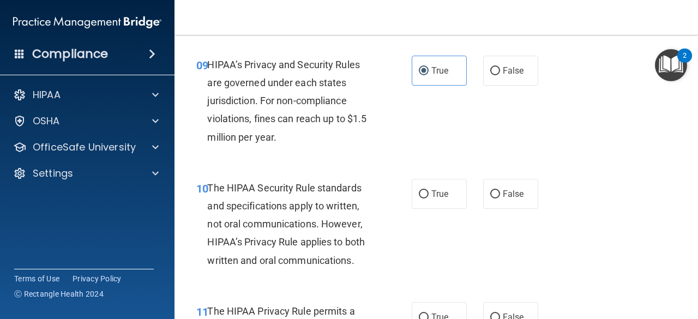
scroll to position [1098, 0]
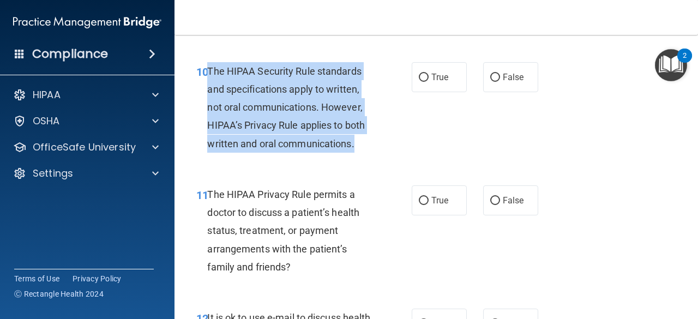
drag, startPoint x: 208, startPoint y: 68, endPoint x: 355, endPoint y: 148, distance: 166.5
click at [355, 148] on span "The HIPAA Security Rule standards and specifications apply to written, not oral…" at bounding box center [286, 107] width 158 height 84
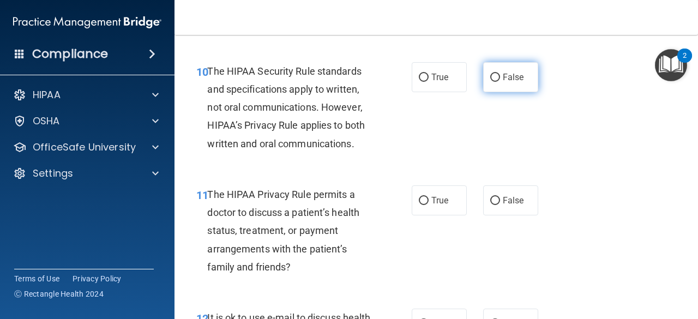
click at [508, 73] on span "False" at bounding box center [513, 77] width 21 height 10
click at [500, 74] on input "False" at bounding box center [495, 78] width 10 height 8
radio input "true"
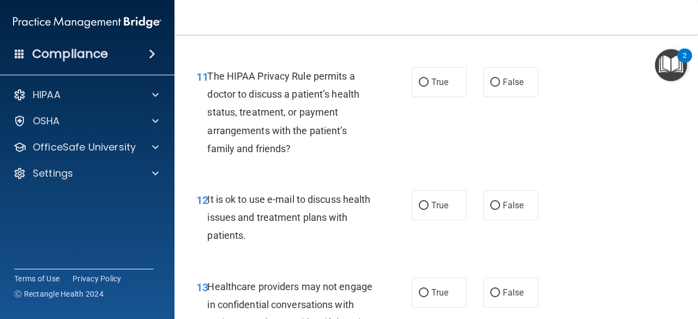
scroll to position [1217, 0]
click at [489, 95] on label "False" at bounding box center [510, 82] width 55 height 30
click at [490, 86] on input "False" at bounding box center [495, 82] width 10 height 8
radio input "true"
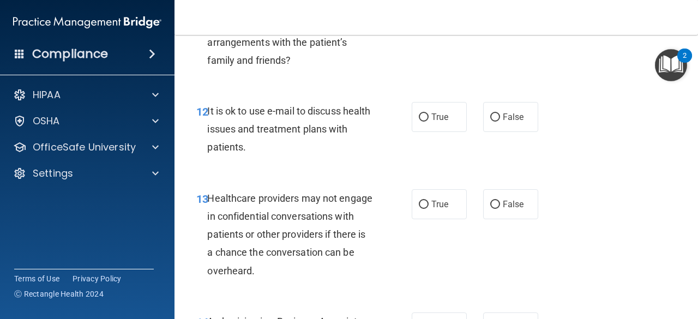
scroll to position [1322, 0]
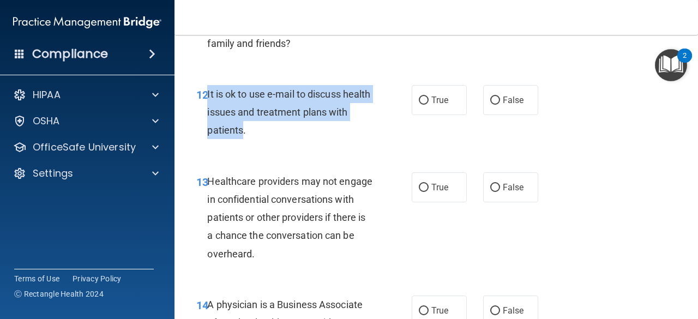
drag, startPoint x: 207, startPoint y: 94, endPoint x: 265, endPoint y: 127, distance: 66.5
click at [265, 127] on span "It is ok to use e-mail to discuss health issues and treatment plans with patien…" at bounding box center [288, 111] width 163 height 47
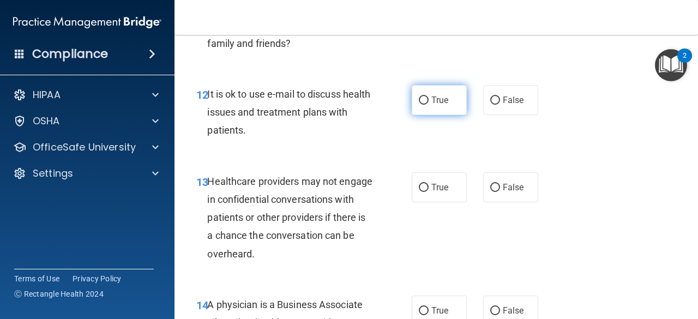
click at [439, 101] on span "True" at bounding box center [440, 100] width 17 height 10
click at [429, 101] on input "True" at bounding box center [424, 101] width 10 height 8
radio input "true"
click at [371, 141] on div "12 It is ok to use e-mail to discuss health issues and treatment plans with pat…" at bounding box center [304, 115] width 248 height 60
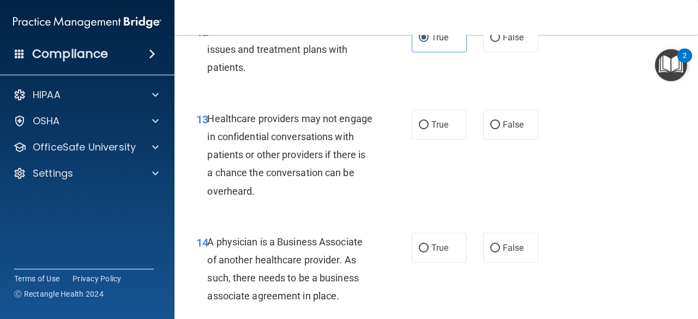
scroll to position [1385, 0]
click at [420, 127] on input "True" at bounding box center [424, 125] width 10 height 8
radio input "true"
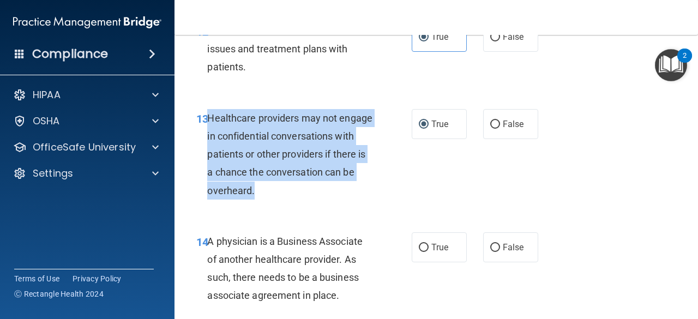
drag, startPoint x: 209, startPoint y: 116, endPoint x: 286, endPoint y: 192, distance: 108.4
click at [286, 192] on div "Healthcare providers may not engage in confidential conversations with patients…" at bounding box center [294, 154] width 174 height 91
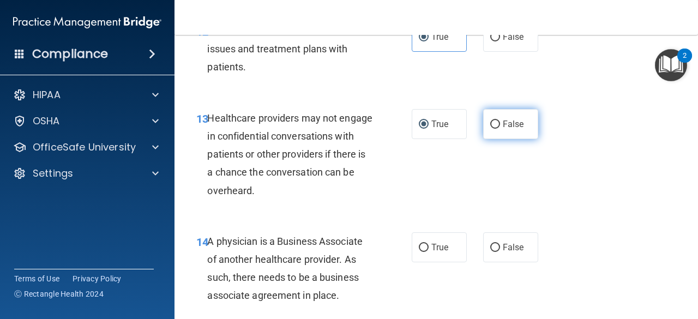
click at [483, 117] on label "False" at bounding box center [510, 124] width 55 height 30
click at [490, 121] on input "False" at bounding box center [495, 125] width 10 height 8
radio input "true"
radio input "false"
click at [381, 188] on div "13 Healthcare providers may not engage in confidential conversations with patie…" at bounding box center [304, 157] width 248 height 96
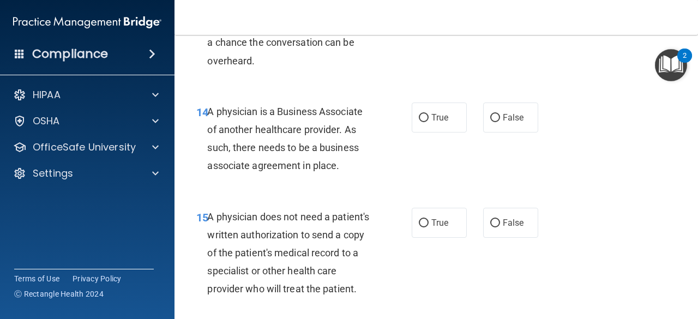
scroll to position [1516, 0]
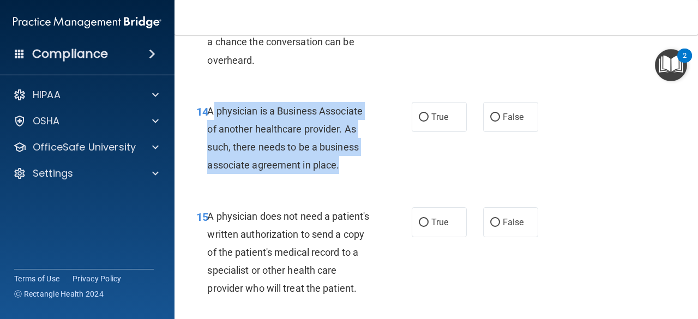
drag, startPoint x: 209, startPoint y: 110, endPoint x: 336, endPoint y: 171, distance: 140.5
click at [336, 171] on span "A physician is a Business Associate of another healthcare provider. As such, th…" at bounding box center [284, 138] width 155 height 66
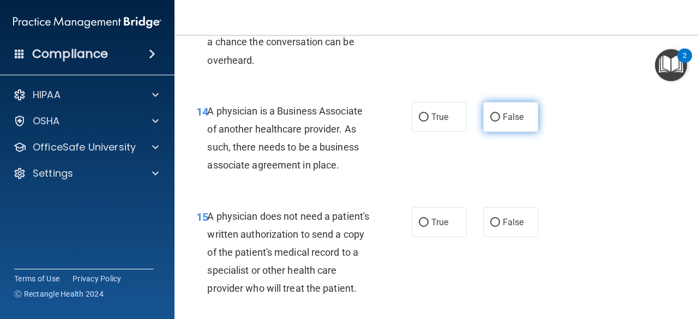
click at [497, 125] on label "False" at bounding box center [510, 117] width 55 height 30
click at [497, 122] on input "False" at bounding box center [495, 117] width 10 height 8
radio input "true"
click at [381, 169] on div "14 A physician is a Business Associate of another healthcare provider. As such,…" at bounding box center [304, 141] width 248 height 78
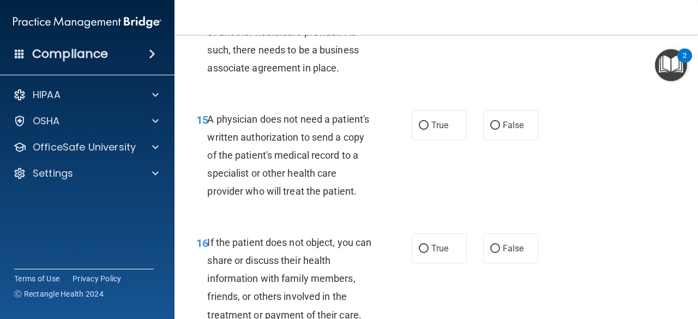
scroll to position [1619, 0]
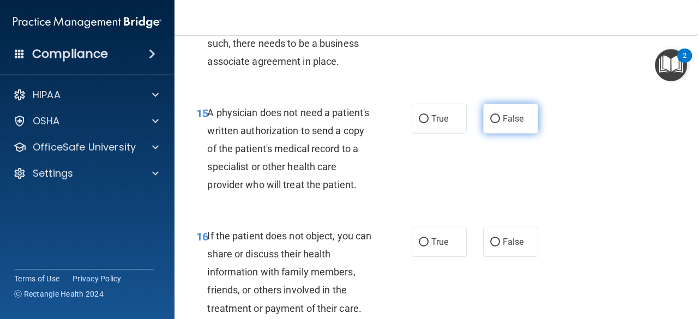
click at [489, 123] on label "False" at bounding box center [510, 119] width 55 height 30
click at [490, 123] on input "False" at bounding box center [495, 119] width 10 height 8
radio input "true"
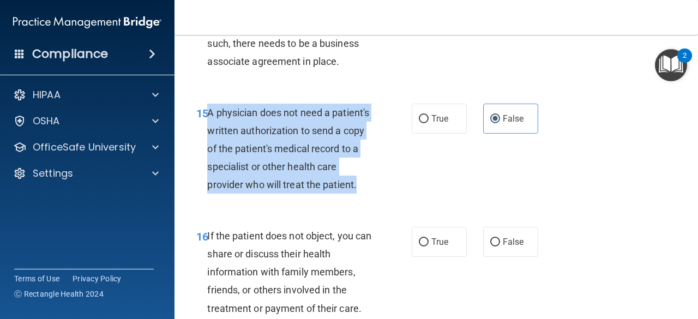
drag, startPoint x: 208, startPoint y: 112, endPoint x: 255, endPoint y: 197, distance: 96.7
click at [255, 194] on div "A physician does not need a patient's written authorization to send a copy of t…" at bounding box center [294, 149] width 174 height 91
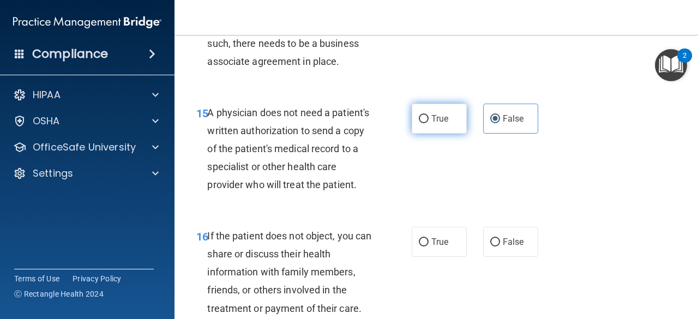
click at [432, 119] on span "True" at bounding box center [440, 118] width 17 height 10
click at [429, 119] on input "True" at bounding box center [424, 119] width 10 height 8
radio input "true"
radio input "false"
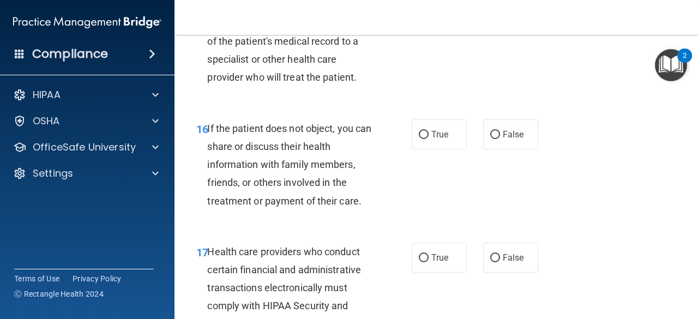
scroll to position [1727, 0]
click at [495, 149] on label "False" at bounding box center [510, 134] width 55 height 30
click at [495, 139] on input "False" at bounding box center [495, 134] width 10 height 8
radio input "true"
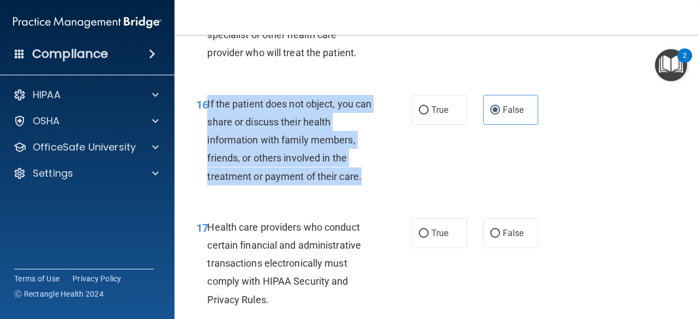
drag, startPoint x: 207, startPoint y: 122, endPoint x: 362, endPoint y: 201, distance: 174.2
click at [362, 185] on div "If the patient does not object, you can share or discuss their health informati…" at bounding box center [294, 140] width 174 height 91
click at [420, 115] on input "True" at bounding box center [424, 110] width 10 height 8
radio input "true"
radio input "false"
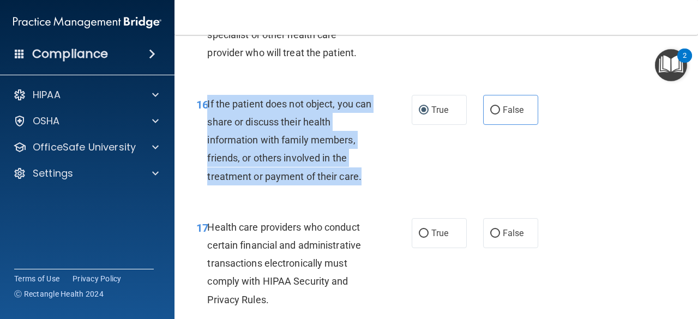
click at [419, 182] on div "16 If the patient does not object, you can share or discuss their health inform…" at bounding box center [304, 143] width 248 height 96
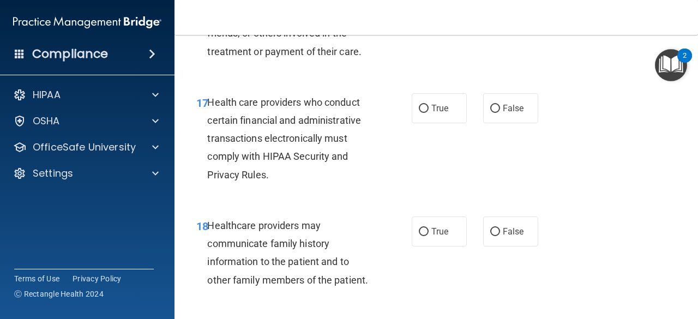
scroll to position [1877, 0]
click at [427, 123] on label "True" at bounding box center [439, 108] width 55 height 30
click at [427, 112] on input "True" at bounding box center [424, 108] width 10 height 8
radio input "true"
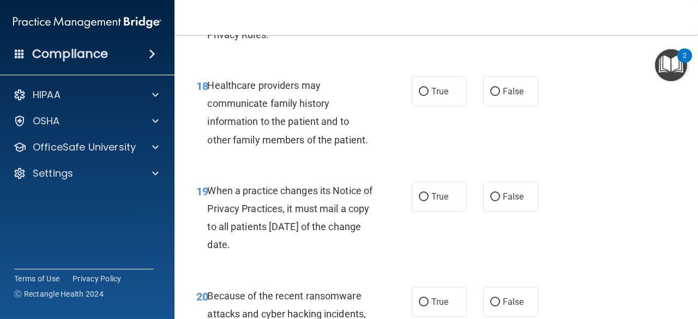
scroll to position [2025, 0]
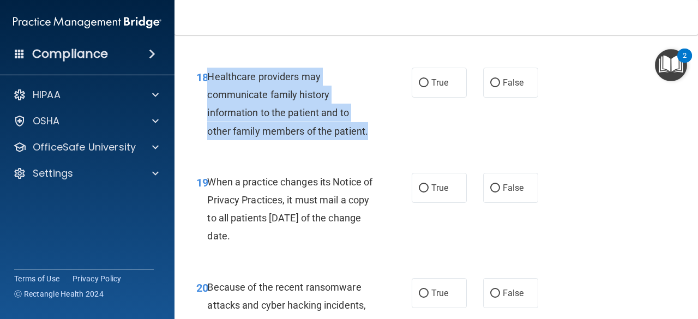
drag, startPoint x: 211, startPoint y: 95, endPoint x: 369, endPoint y: 158, distance: 170.5
click at [369, 140] on div "Healthcare providers may communicate family history information to the patient …" at bounding box center [294, 104] width 174 height 73
click at [423, 87] on input "True" at bounding box center [424, 83] width 10 height 8
radio input "true"
click at [405, 140] on div "18 Healthcare providers may communicate family history information to the patie…" at bounding box center [304, 107] width 248 height 78
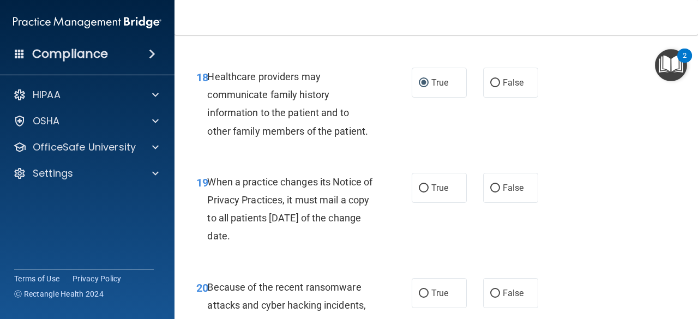
scroll to position [2094, 0]
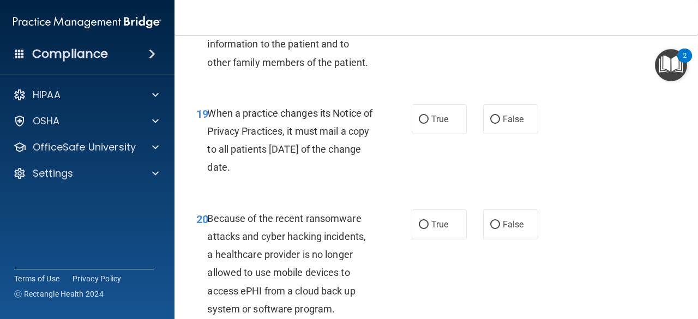
drag, startPoint x: 211, startPoint y: 130, endPoint x: 279, endPoint y: 179, distance: 84.4
click at [279, 173] on span "When a practice changes its Notice of Privacy Practices, it must mail a copy to…" at bounding box center [289, 140] width 165 height 66
click at [419, 124] on input "True" at bounding box center [424, 120] width 10 height 8
radio input "true"
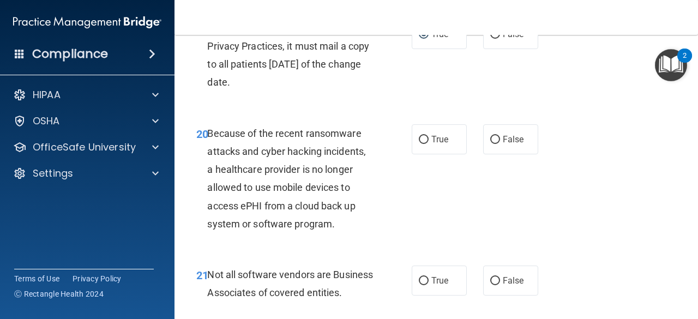
scroll to position [2180, 0]
click at [503, 144] on span "False" at bounding box center [513, 139] width 21 height 10
click at [499, 143] on input "False" at bounding box center [495, 139] width 10 height 8
radio input "true"
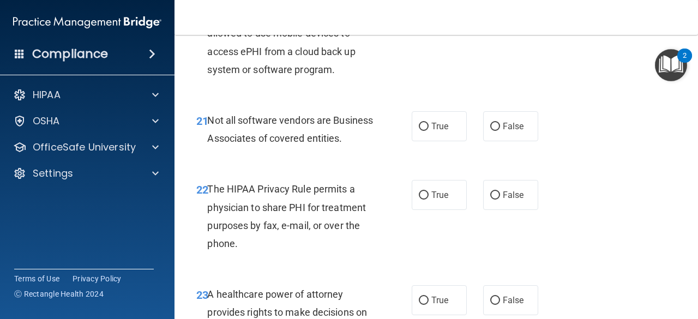
click at [209, 137] on span "Not all software vendors are Business Associates of covered entities." at bounding box center [290, 129] width 166 height 29
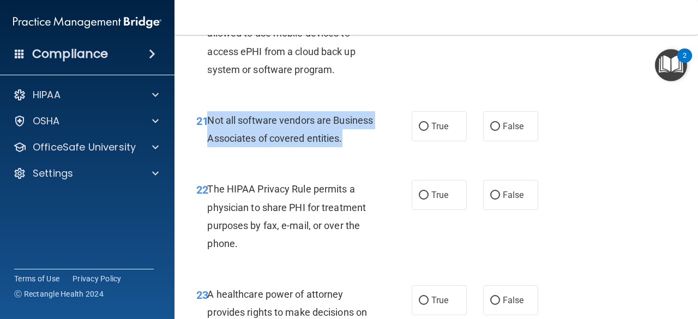
drag, startPoint x: 209, startPoint y: 137, endPoint x: 242, endPoint y: 174, distance: 49.8
click at [242, 144] on span "Not all software vendors are Business Associates of covered entities." at bounding box center [290, 129] width 166 height 29
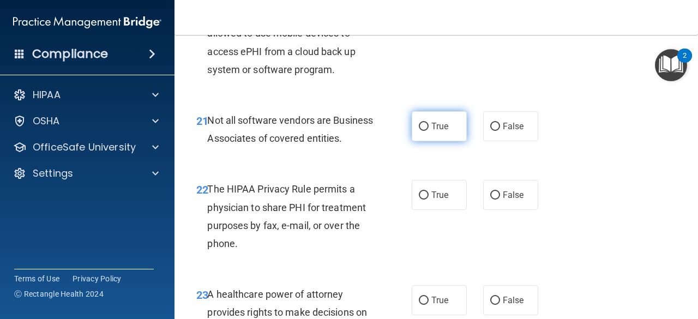
click at [434, 131] on span "True" at bounding box center [440, 126] width 17 height 10
click at [429, 131] on input "True" at bounding box center [424, 127] width 10 height 8
radio input "true"
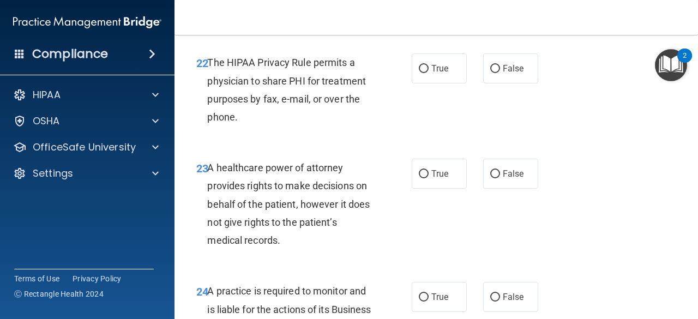
scroll to position [2461, 0]
click at [432, 73] on span "True" at bounding box center [440, 68] width 17 height 10
click at [429, 73] on input "True" at bounding box center [424, 68] width 10 height 8
radio input "true"
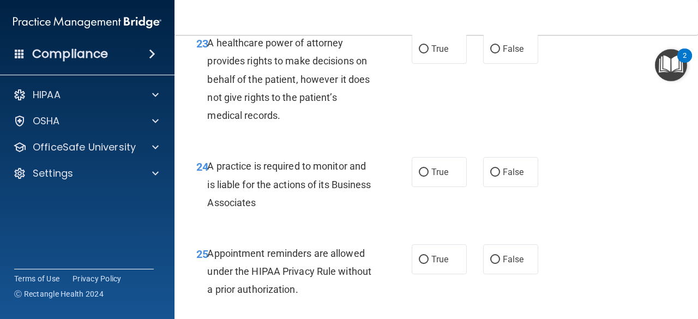
scroll to position [2585, 0]
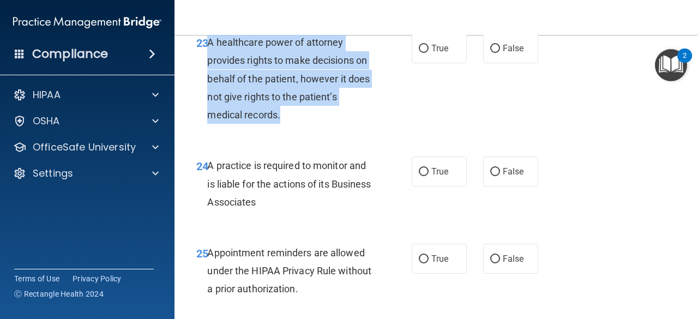
drag, startPoint x: 209, startPoint y: 79, endPoint x: 280, endPoint y: 144, distance: 95.7
click at [280, 124] on div "A healthcare power of attorney provides rights to make decisions on behalf of t…" at bounding box center [294, 78] width 174 height 91
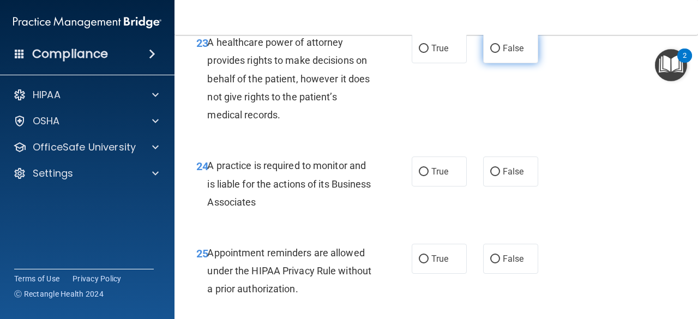
click at [502, 63] on label "False" at bounding box center [510, 48] width 55 height 30
click at [500, 53] on input "False" at bounding box center [495, 49] width 10 height 8
radio input "true"
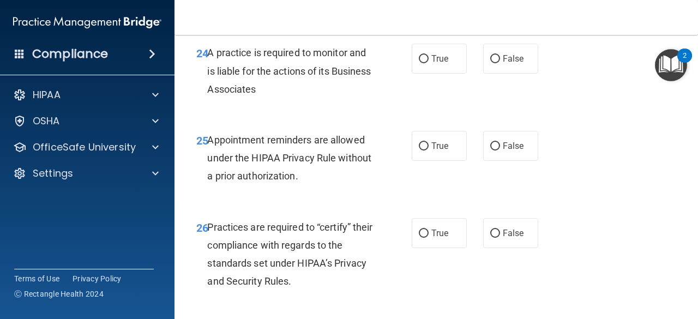
scroll to position [2699, 0]
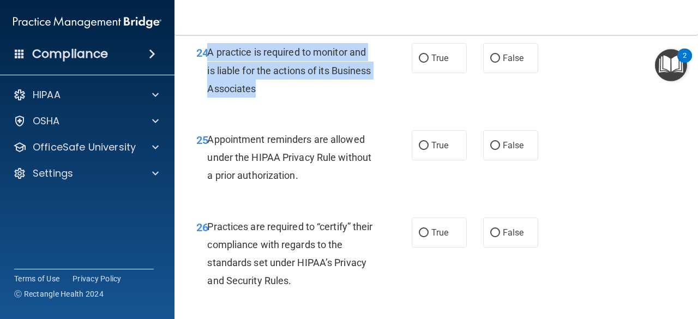
drag, startPoint x: 207, startPoint y: 88, endPoint x: 297, endPoint y: 126, distance: 97.1
click at [297, 94] on span "A practice is required to monitor and is liable for the actions of its Business…" at bounding box center [289, 69] width 164 height 47
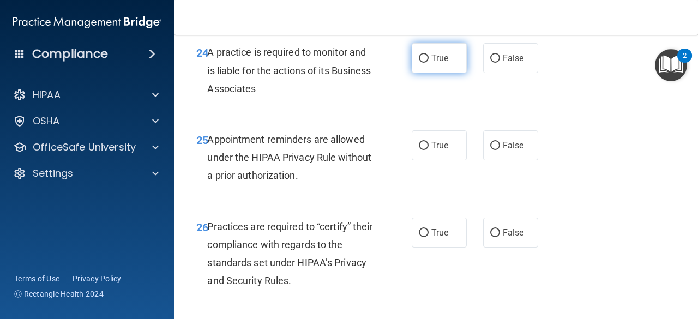
click at [430, 73] on label "True" at bounding box center [439, 58] width 55 height 30
click at [429, 63] on input "True" at bounding box center [424, 59] width 10 height 8
radio input "true"
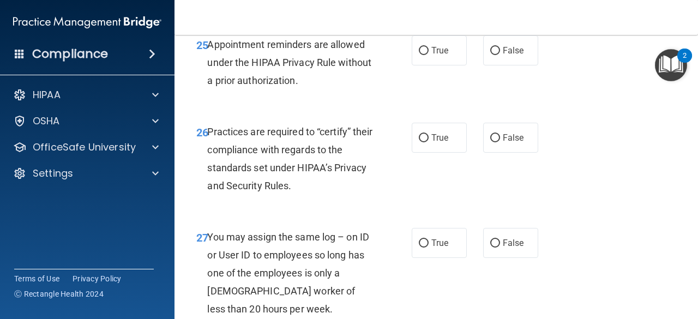
scroll to position [2799, 0]
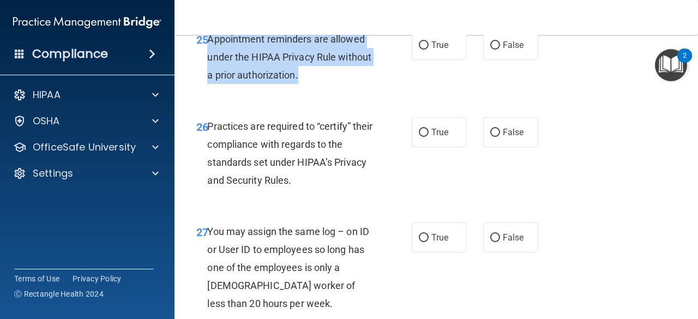
drag, startPoint x: 209, startPoint y: 76, endPoint x: 333, endPoint y: 120, distance: 132.0
click at [333, 85] on div "Appointment reminders are allowed under the HIPAA Privacy Rule without a prior …" at bounding box center [294, 57] width 174 height 55
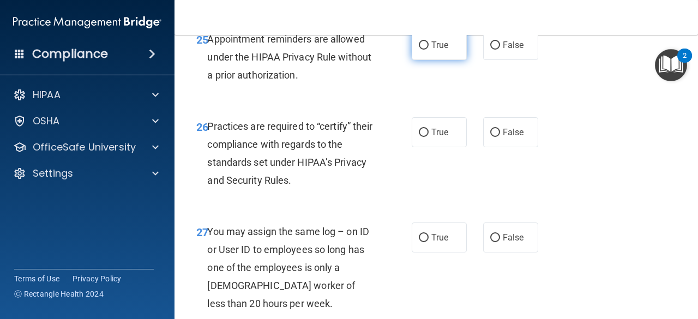
click at [425, 60] on label "True" at bounding box center [439, 45] width 55 height 30
click at [425, 50] on input "True" at bounding box center [424, 45] width 10 height 8
radio input "true"
click at [384, 90] on div "25 Appointment reminders are allowed under the HIPAA Privacy Rule without a pri…" at bounding box center [304, 60] width 248 height 60
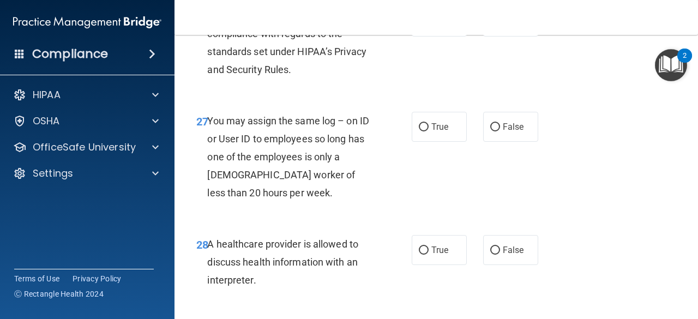
scroll to position [2911, 0]
click at [432, 26] on span "True" at bounding box center [440, 21] width 17 height 10
click at [429, 26] on input "True" at bounding box center [424, 21] width 10 height 8
radio input "true"
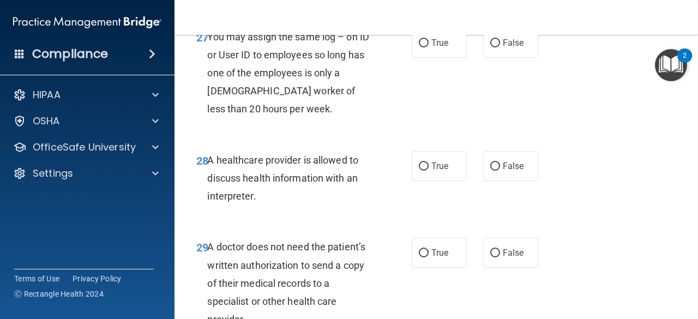
scroll to position [2995, 0]
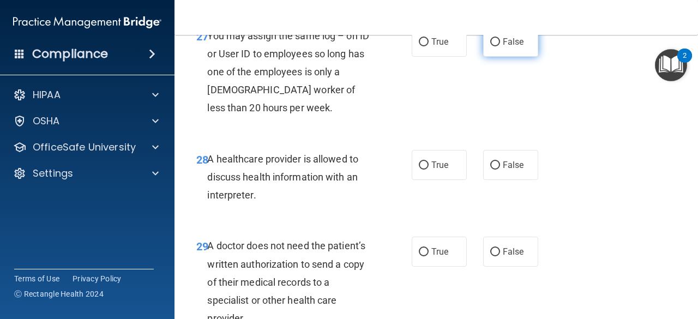
click at [506, 47] on span "False" at bounding box center [513, 42] width 21 height 10
click at [500, 46] on input "False" at bounding box center [495, 42] width 10 height 8
radio input "true"
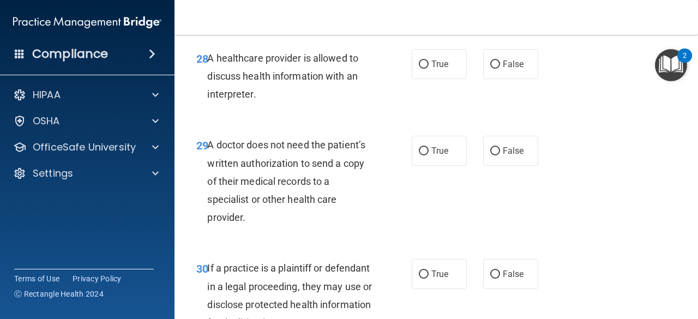
scroll to position [3097, 0]
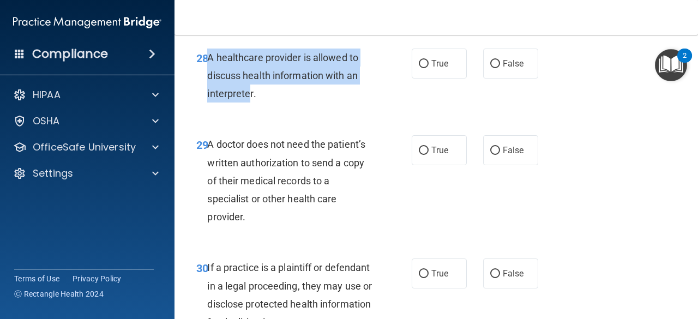
drag, startPoint x: 208, startPoint y: 94, endPoint x: 251, endPoint y: 129, distance: 55.4
click at [251, 99] on span "A healthcare provider is allowed to discuss health information with an interpre…" at bounding box center [282, 75] width 151 height 47
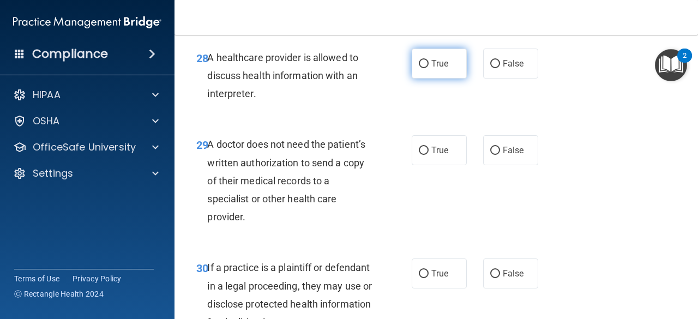
click at [425, 79] on label "True" at bounding box center [439, 64] width 55 height 30
click at [425, 68] on input "True" at bounding box center [424, 64] width 10 height 8
radio input "true"
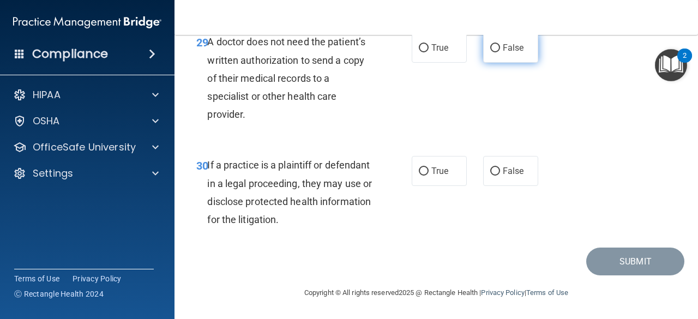
click at [516, 53] on span "False" at bounding box center [513, 48] width 21 height 10
click at [500, 52] on input "False" at bounding box center [495, 48] width 10 height 8
radio input "true"
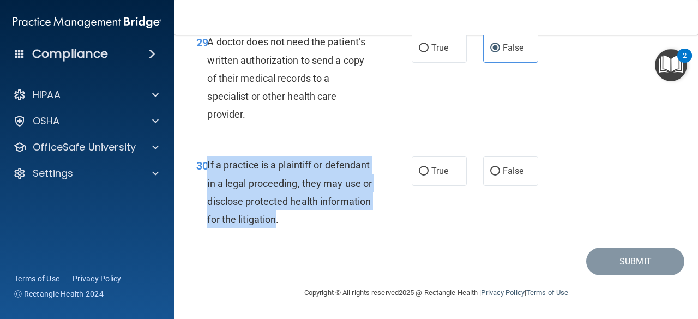
drag, startPoint x: 206, startPoint y: 170, endPoint x: 330, endPoint y: 229, distance: 136.9
click at [330, 229] on div "30 If a practice is a plaintiff or defendant in a legal proceeding, they may us…" at bounding box center [304, 195] width 248 height 78
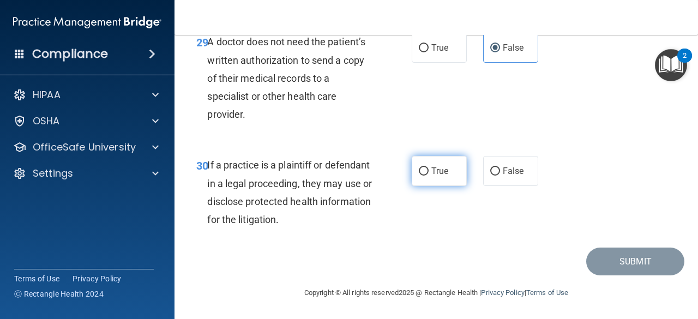
click at [446, 183] on label "True" at bounding box center [439, 171] width 55 height 30
click at [429, 176] on input "True" at bounding box center [424, 171] width 10 height 8
radio input "true"
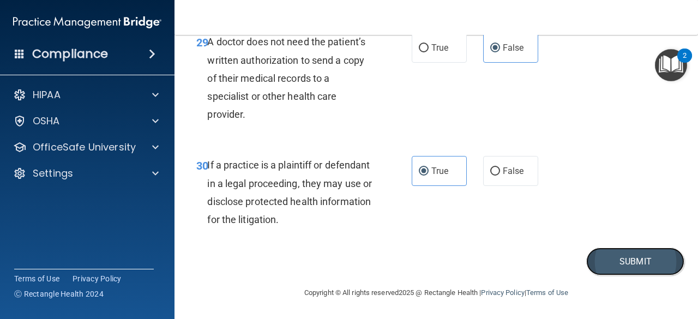
click at [598, 272] on button "Submit" at bounding box center [635, 262] width 98 height 28
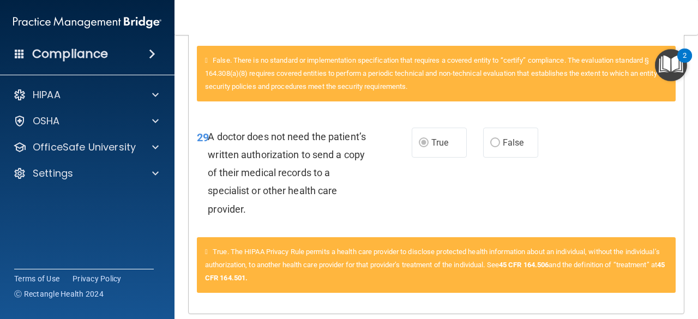
scroll to position [1870, 0]
